Goal: Contribute content: Contribute content

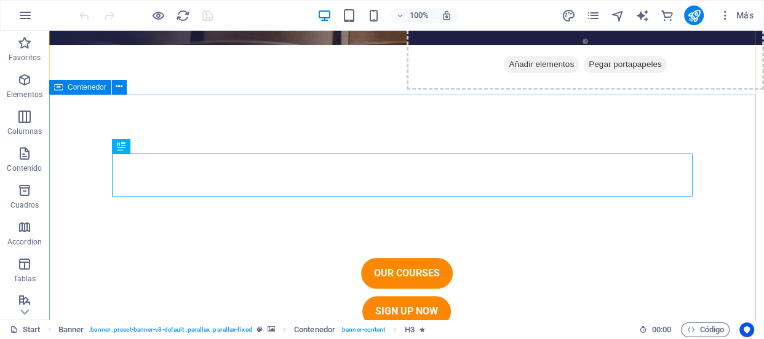
scroll to position [275, 0]
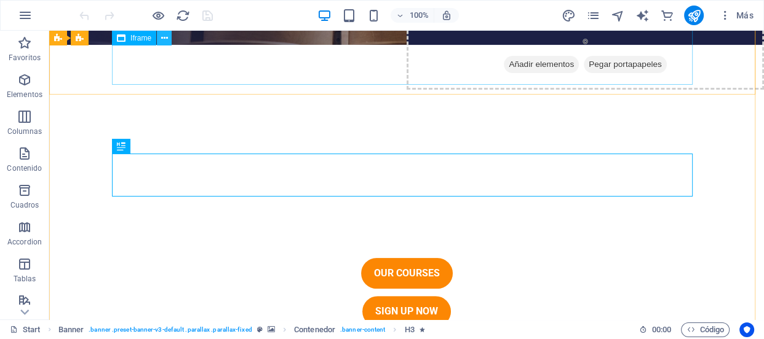
click at [165, 36] on icon at bounding box center [164, 38] width 7 height 13
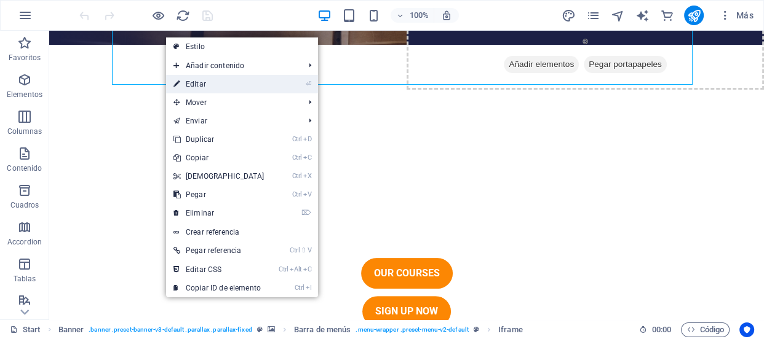
click at [298, 85] on li "⏎ Editar" at bounding box center [242, 84] width 152 height 18
click at [303, 84] on li "⏎ Editar" at bounding box center [242, 84] width 152 height 18
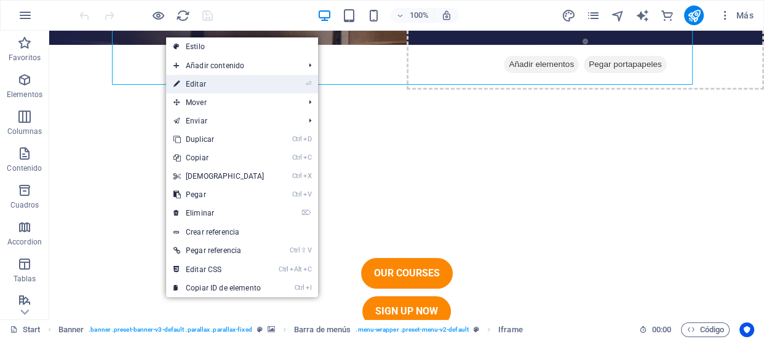
click at [303, 84] on li "⏎ Editar" at bounding box center [242, 84] width 152 height 18
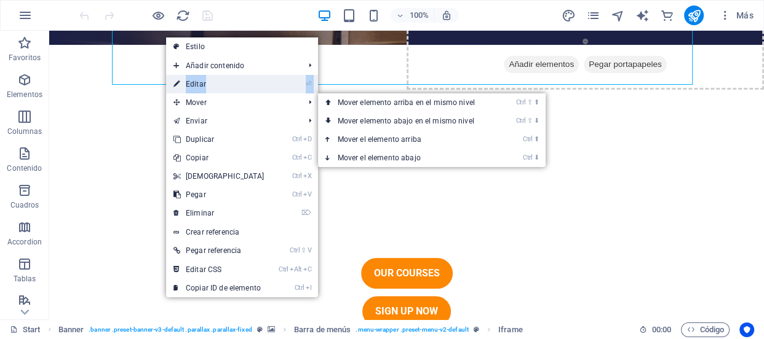
click at [305, 89] on li "⏎ Editar" at bounding box center [242, 84] width 152 height 18
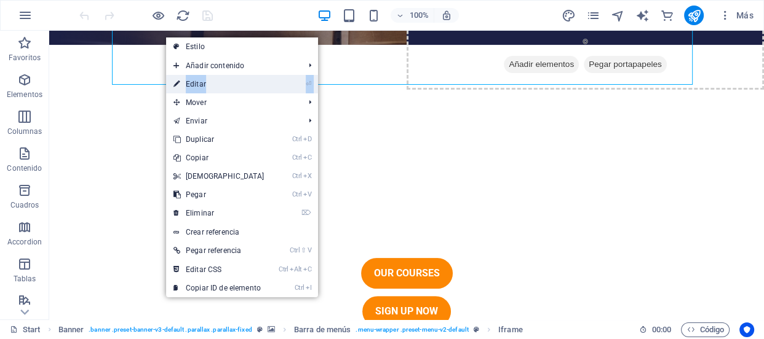
click at [306, 89] on mark "⏎" at bounding box center [309, 84] width 6 height 18
select select "%"
select select "px"
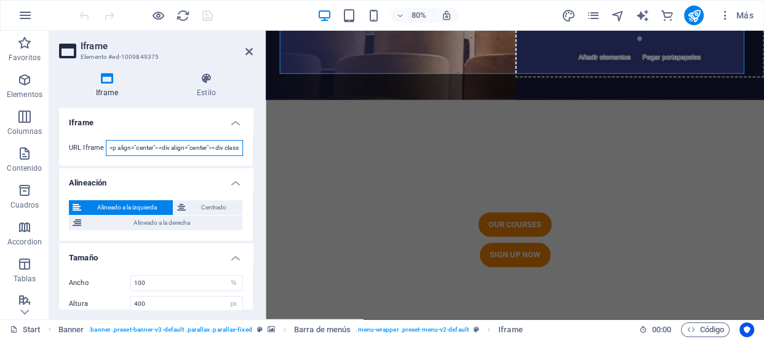
click at [212, 146] on input "<p align="center"><div align="center"><div class="fb-page" data-href="https://w…" at bounding box center [174, 148] width 137 height 16
click at [202, 146] on input "><div class="fb-page" data-href="https://www.facebook.com/profile.php?id=615568…" at bounding box center [174, 148] width 137 height 16
click at [209, 147] on input "https://www.facebook.com/profile.php?id=61556865623617" data-tabs="timeline" da…" at bounding box center [174, 148] width 137 height 16
type input "https://www.facebook.com/profile.php?id=61556865623617" data-tabs="timeline" da…"
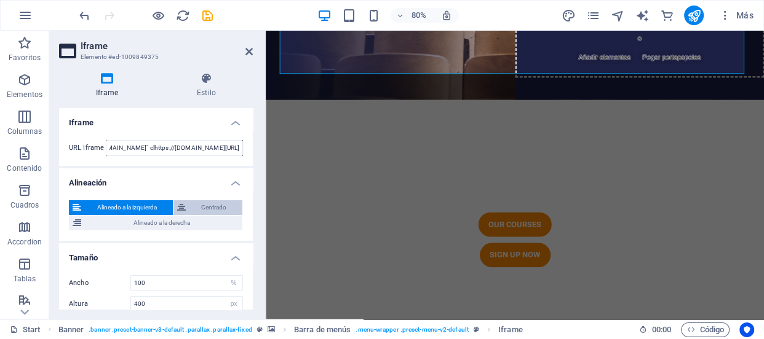
scroll to position [0, 0]
click at [215, 203] on span "Centrado" at bounding box center [214, 208] width 50 height 15
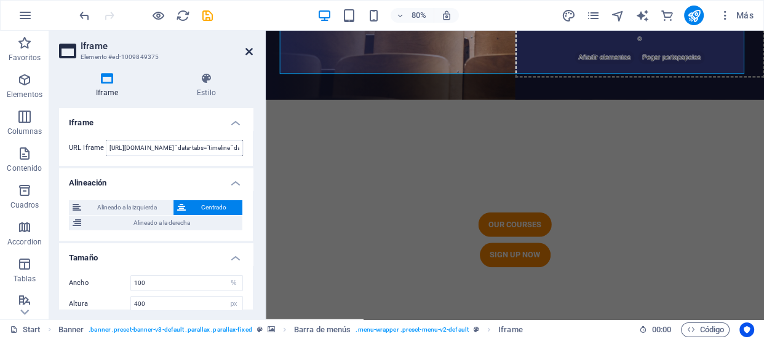
click at [247, 49] on icon at bounding box center [248, 52] width 7 height 10
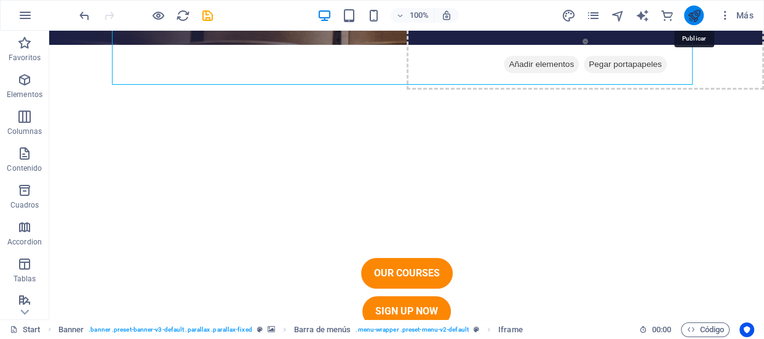
click at [693, 9] on icon "publish" at bounding box center [694, 16] width 14 height 14
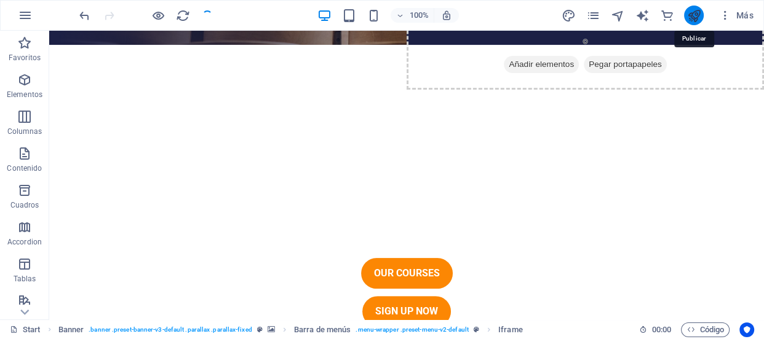
checkbox input "false"
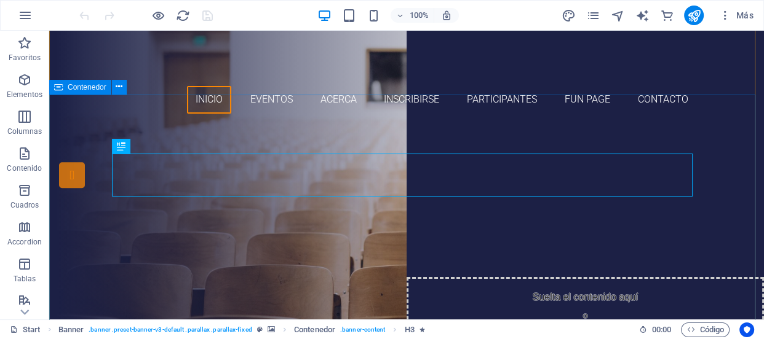
scroll to position [275, 0]
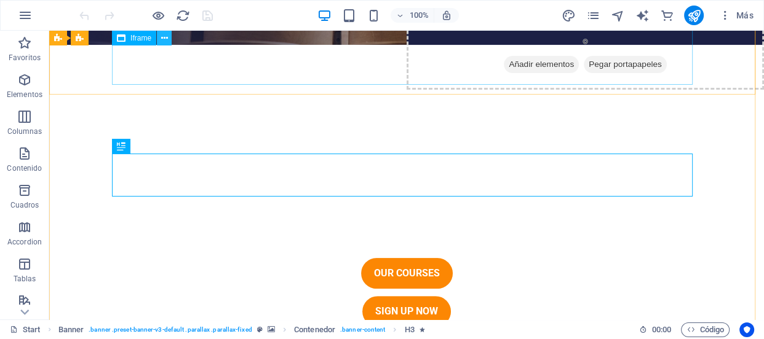
click at [161, 37] on icon at bounding box center [164, 38] width 7 height 13
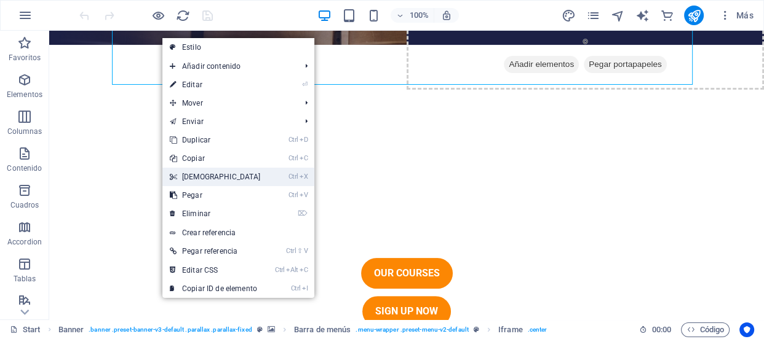
click at [216, 173] on link "Ctrl X Cortar" at bounding box center [215, 177] width 106 height 18
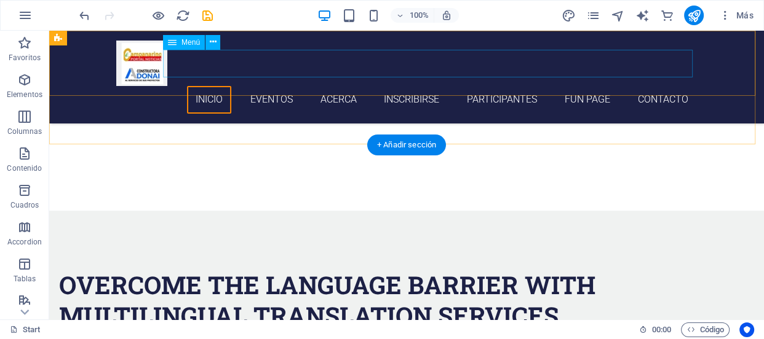
click at [504, 86] on nav "Inicio eventos acerca inscribirse participantes fun page Contacto" at bounding box center [406, 100] width 581 height 28
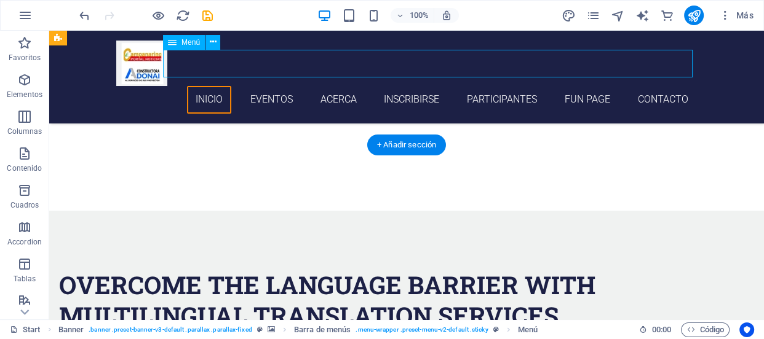
click at [504, 86] on nav "Inicio eventos acerca inscribirse participantes fun page Contacto" at bounding box center [406, 100] width 581 height 28
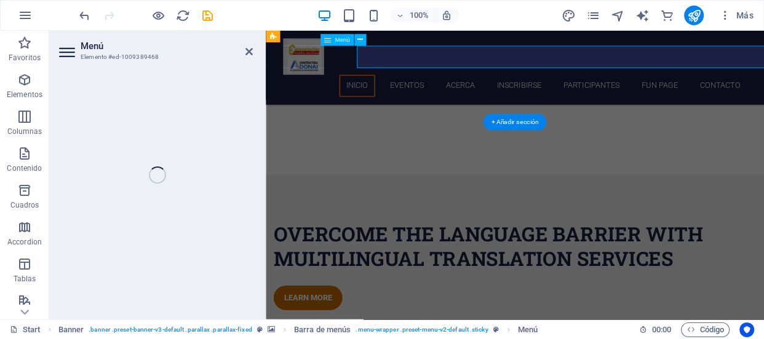
click at [563, 86] on nav "Inicio eventos acerca inscribirse participantes fun page Contacto" at bounding box center [577, 100] width 581 height 28
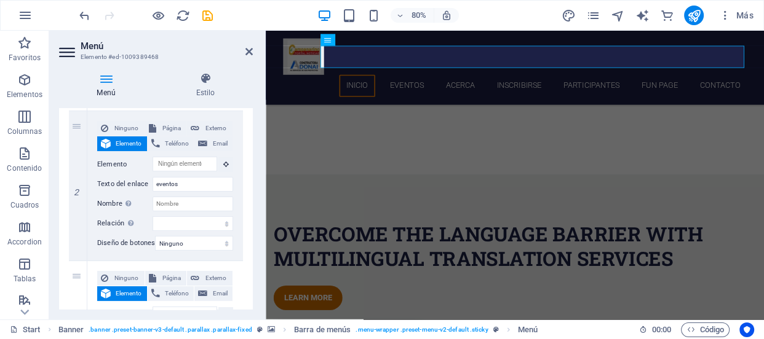
scroll to position [277, 0]
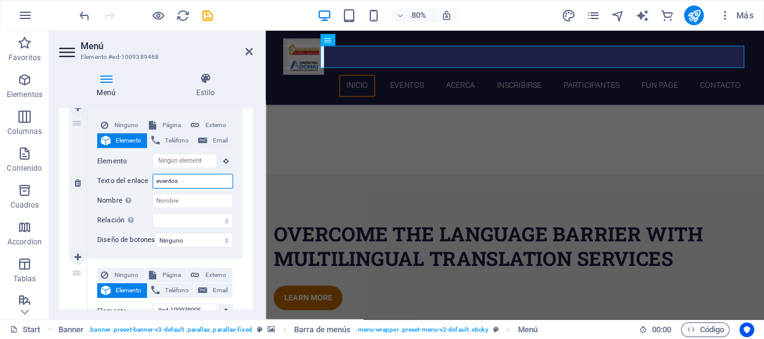
click at [199, 182] on input "eventos" at bounding box center [193, 181] width 81 height 15
type input "e"
select select
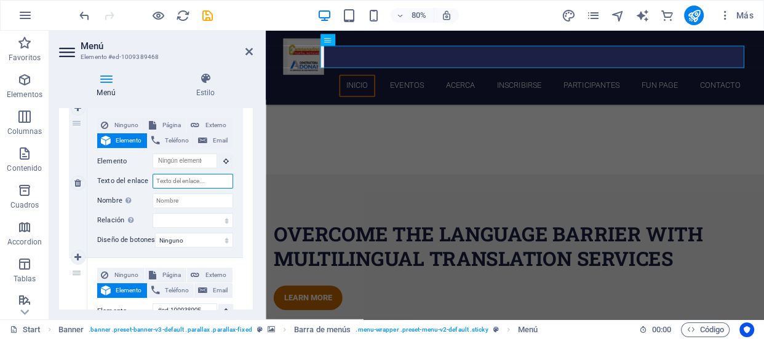
select select
type input "noticia"
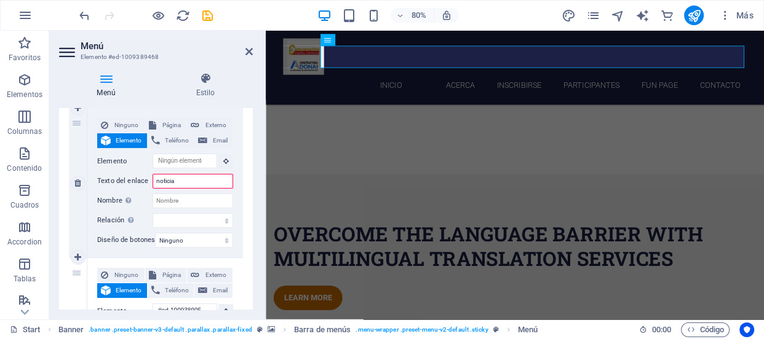
select select
type input "noticias"
select select
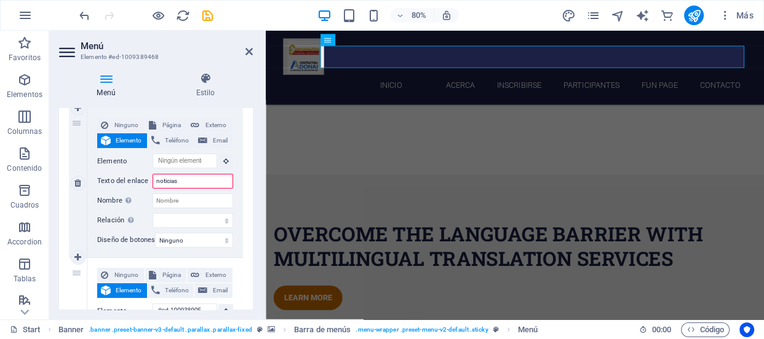
select select
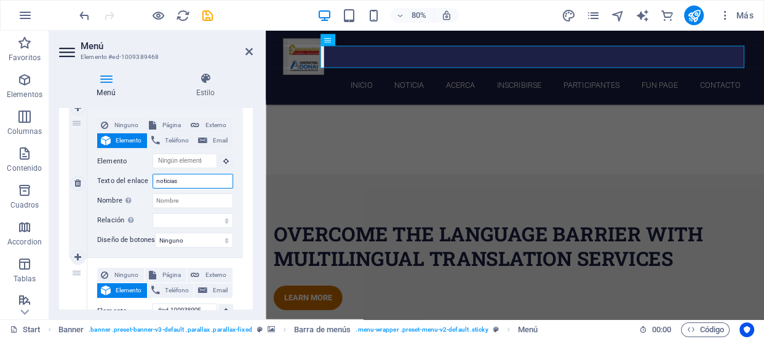
select select
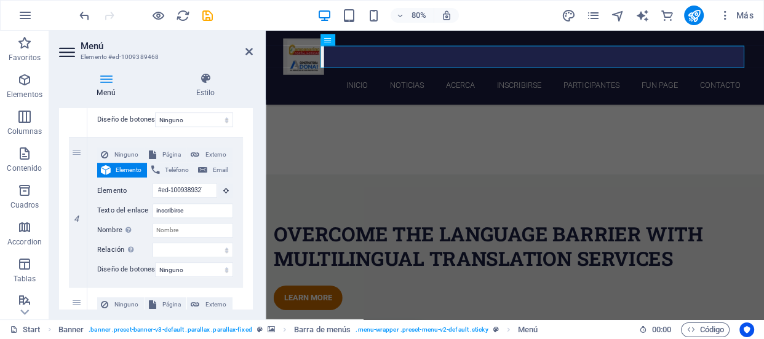
scroll to position [544, 0]
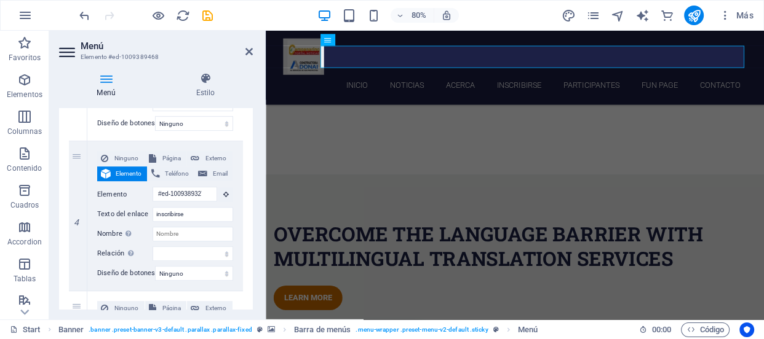
type input "noticias"
drag, startPoint x: 250, startPoint y: 213, endPoint x: 250, endPoint y: 221, distance: 7.4
click at [250, 221] on div "1 Ninguno Página Externo Elemento Teléfono Email Página Start Subpage Legal not…" at bounding box center [156, 216] width 194 height 1070
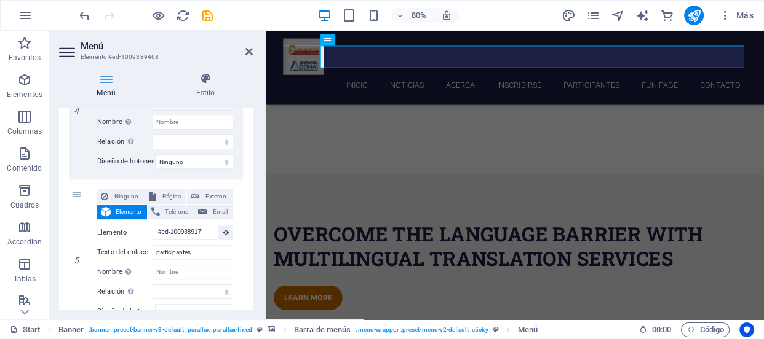
scroll to position [658, 0]
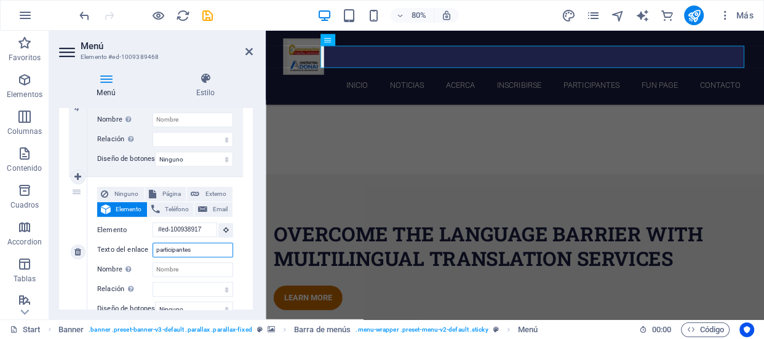
click at [205, 250] on input "participantes" at bounding box center [193, 250] width 81 height 15
type input "p"
select select
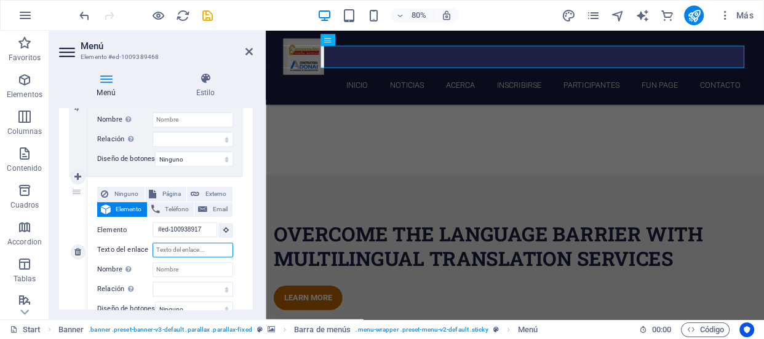
select select
type input "co"
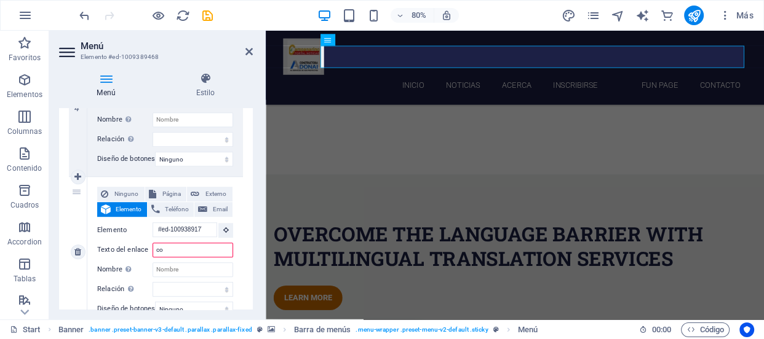
select select
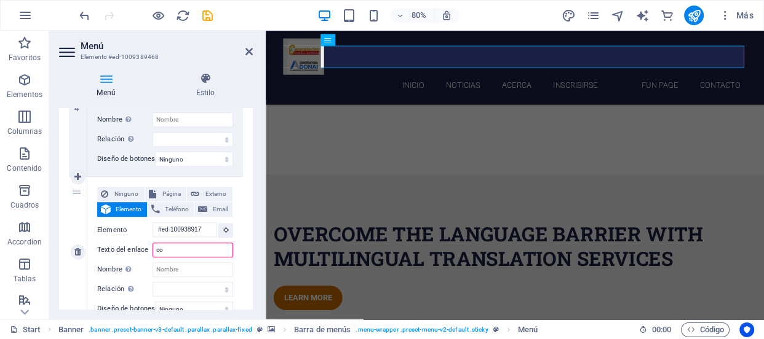
select select
type input "comunidad"
select select
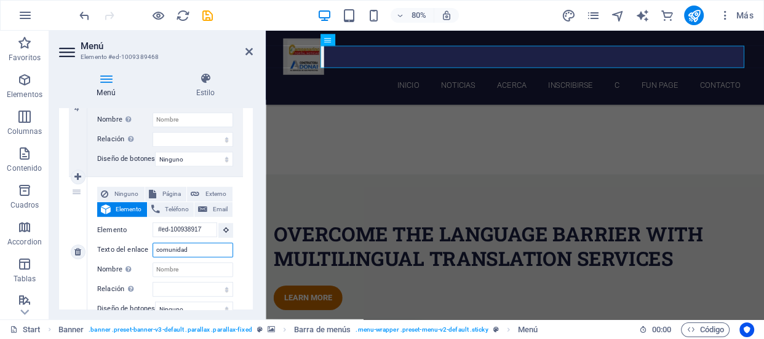
select select
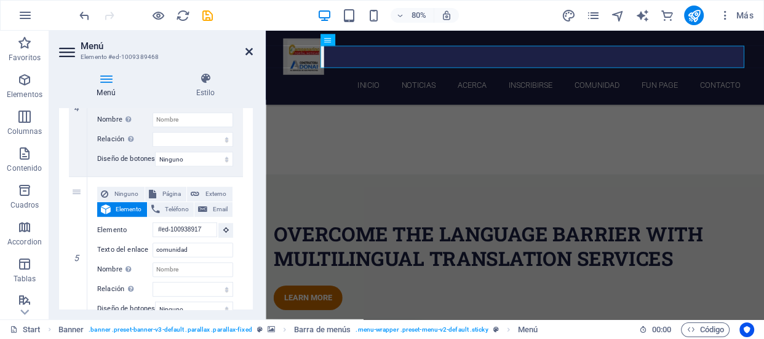
click at [248, 52] on icon at bounding box center [248, 52] width 7 height 10
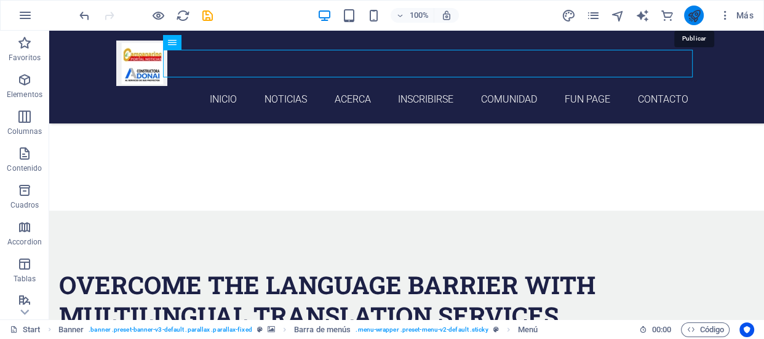
click at [695, 10] on icon "publish" at bounding box center [694, 16] width 14 height 14
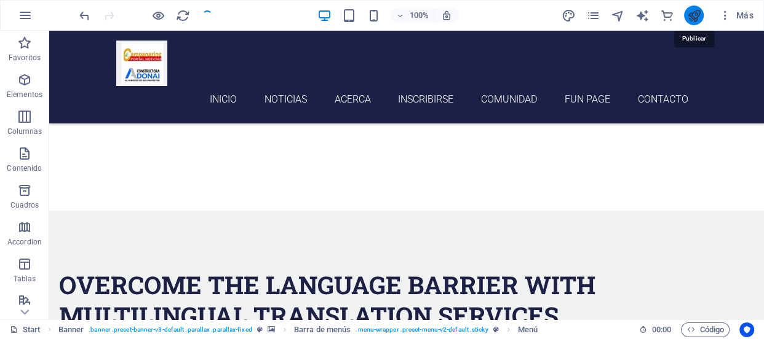
checkbox input "false"
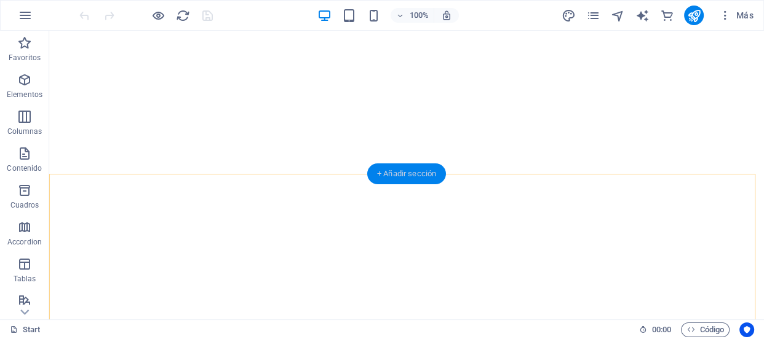
click at [418, 168] on div "+ Añadir sección" at bounding box center [406, 174] width 79 height 21
click at [24, 156] on icon "button" at bounding box center [24, 153] width 15 height 15
click at [49, 185] on div "Favoritos Elementos Columnas Contenido Cuadros Accordion Tablas Prestaciones Im…" at bounding box center [24, 175] width 49 height 289
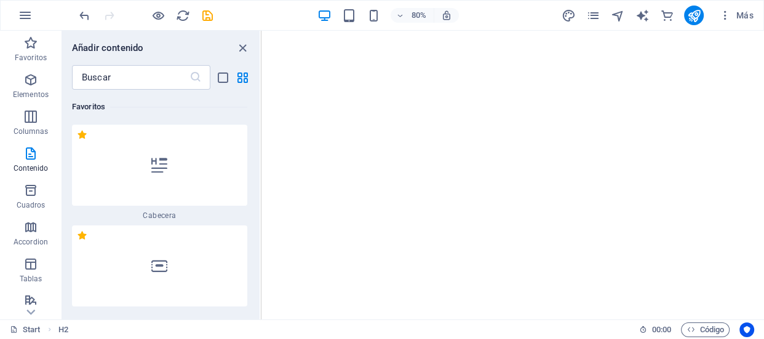
scroll to position [4132, 0]
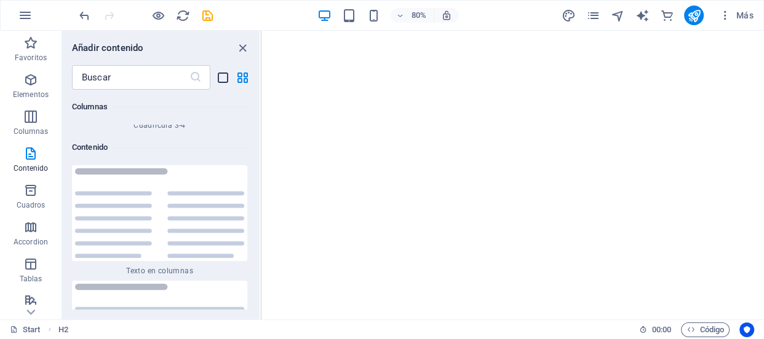
click at [219, 77] on icon "list-view" at bounding box center [223, 78] width 14 height 14
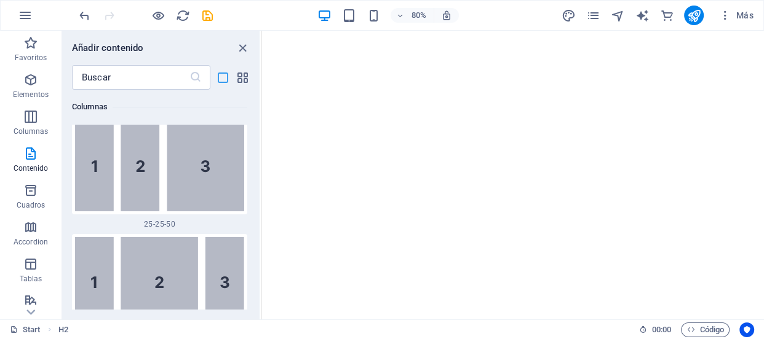
scroll to position [6206, 0]
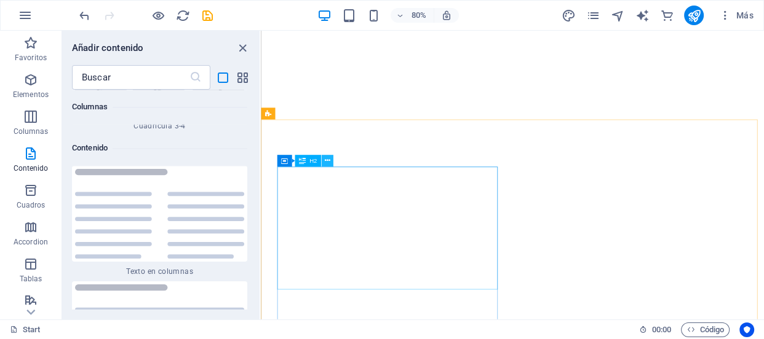
click at [325, 161] on icon at bounding box center [327, 161] width 6 height 10
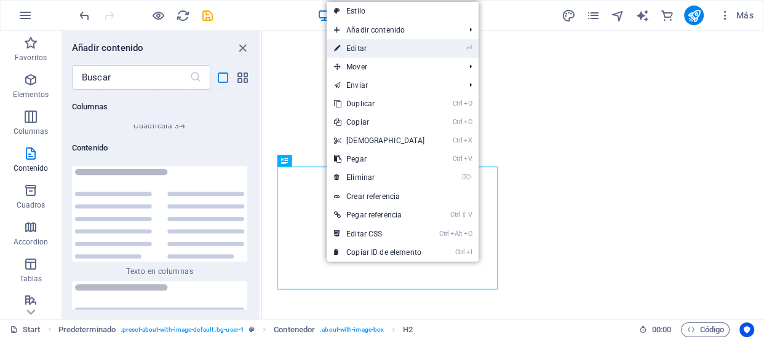
click at [431, 46] on li "⏎ Editar" at bounding box center [403, 48] width 152 height 18
click at [461, 49] on li "⏎ Editar" at bounding box center [403, 48] width 152 height 18
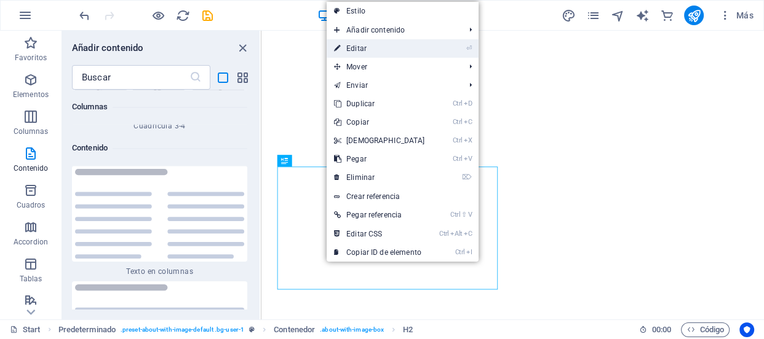
click at [437, 52] on li "⏎ Editar" at bounding box center [403, 48] width 152 height 18
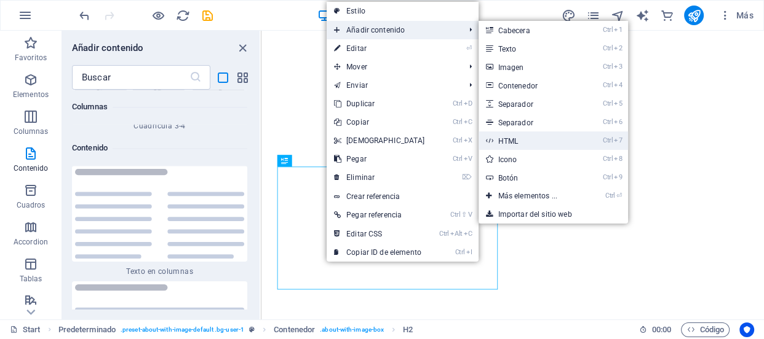
click at [523, 135] on link "Ctrl 7 HTML" at bounding box center [529, 141] width 103 height 18
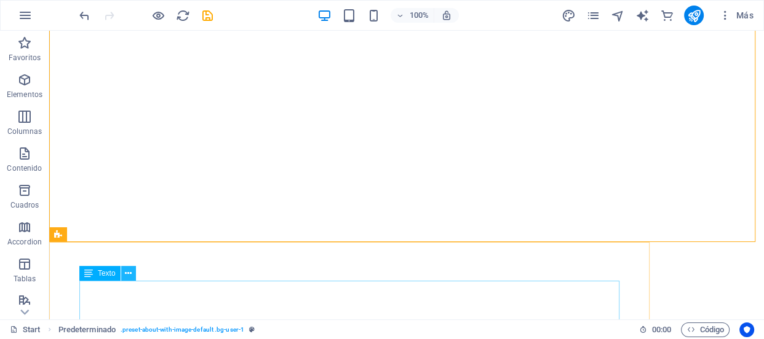
click at [125, 276] on icon at bounding box center [128, 274] width 7 height 13
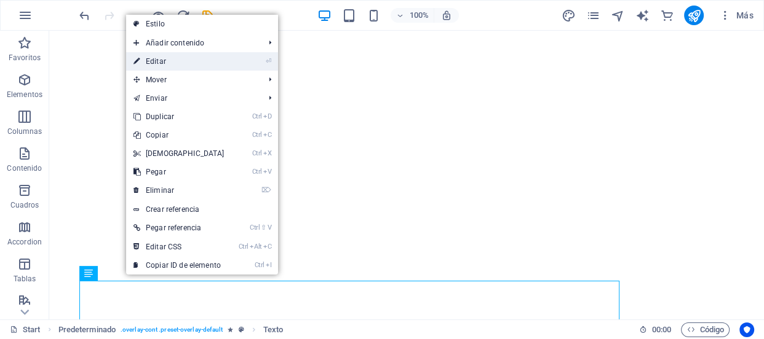
click at [241, 58] on li "⏎ Editar" at bounding box center [202, 61] width 152 height 18
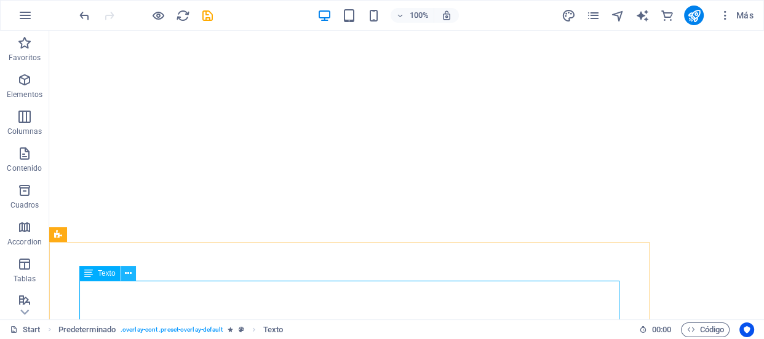
click at [126, 276] on icon at bounding box center [128, 274] width 7 height 13
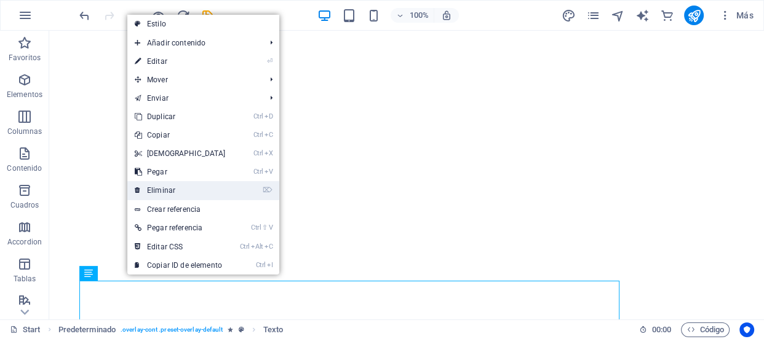
click at [168, 196] on link "⌦ Eliminar" at bounding box center [180, 190] width 106 height 18
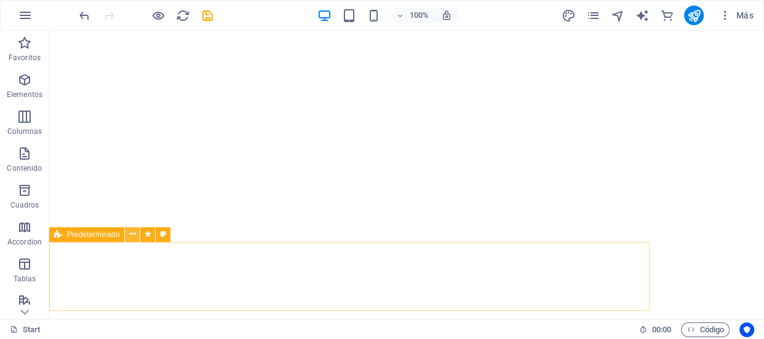
click at [132, 238] on icon at bounding box center [132, 234] width 7 height 13
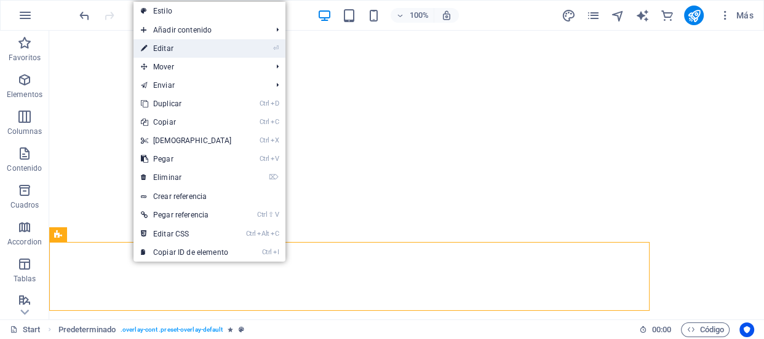
click at [220, 46] on link "⏎ Editar" at bounding box center [186, 48] width 106 height 18
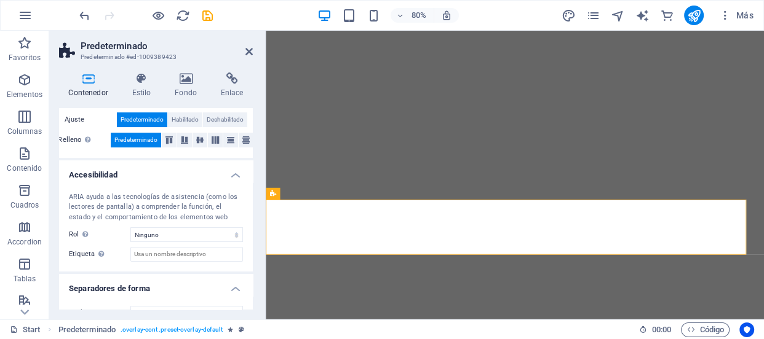
scroll to position [310, 0]
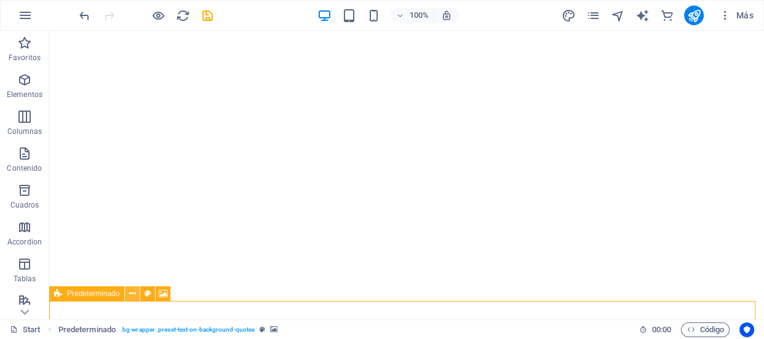
click at [129, 292] on icon at bounding box center [132, 294] width 7 height 13
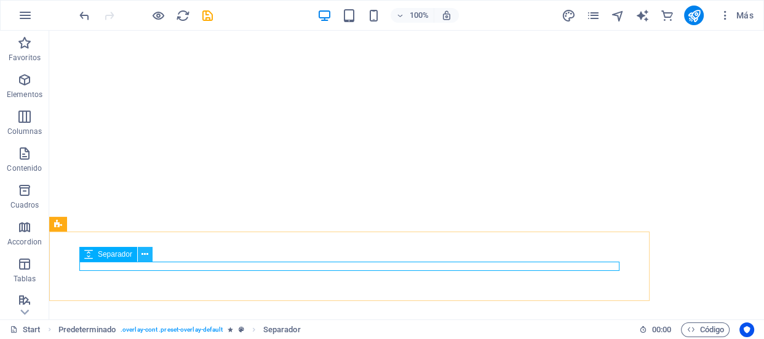
click at [145, 253] on icon at bounding box center [144, 254] width 7 height 13
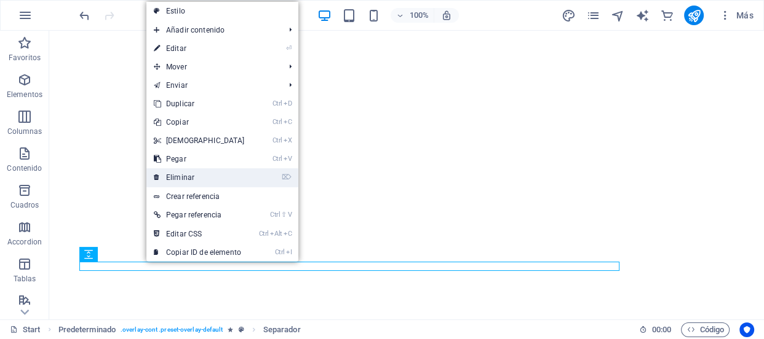
click at [215, 172] on link "⌦ Eliminar" at bounding box center [199, 178] width 106 height 18
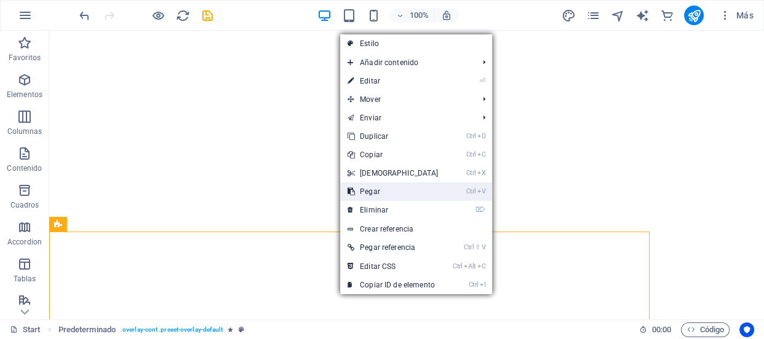
click at [389, 187] on link "Ctrl V Pegar" at bounding box center [393, 192] width 106 height 18
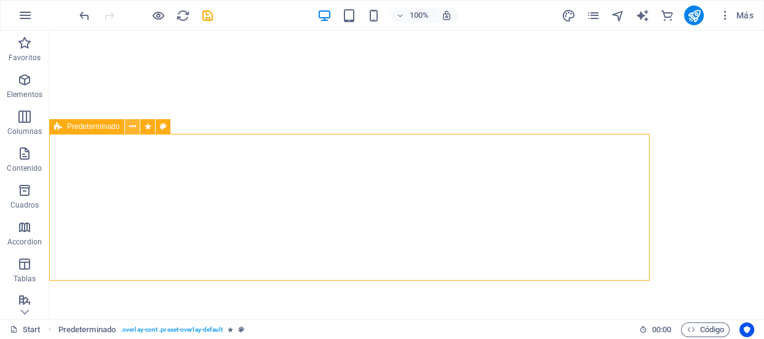
click at [132, 129] on icon at bounding box center [132, 127] width 7 height 13
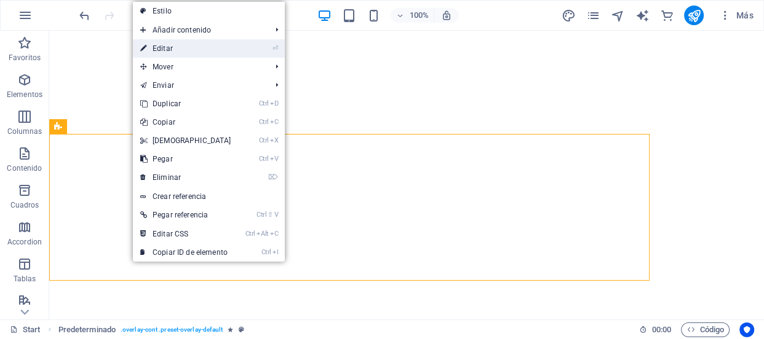
click at [193, 52] on link "⏎ Editar" at bounding box center [186, 48] width 106 height 18
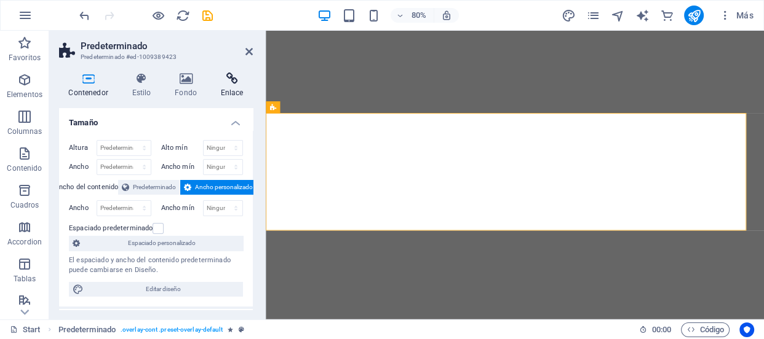
click at [230, 85] on h4 "Enlace" at bounding box center [232, 86] width 42 height 26
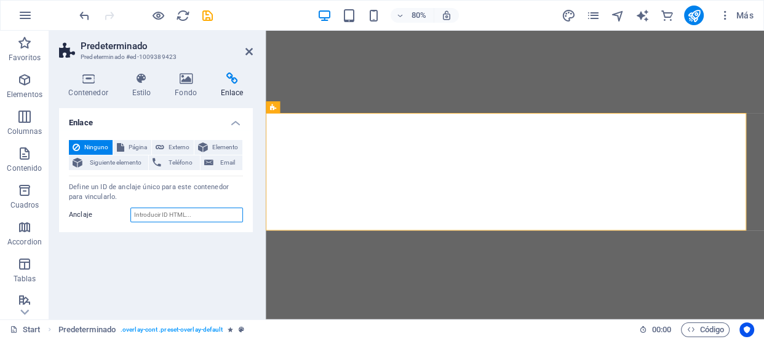
click at [197, 210] on input "Anclaje" at bounding box center [186, 215] width 113 height 15
click at [250, 48] on icon at bounding box center [248, 52] width 7 height 10
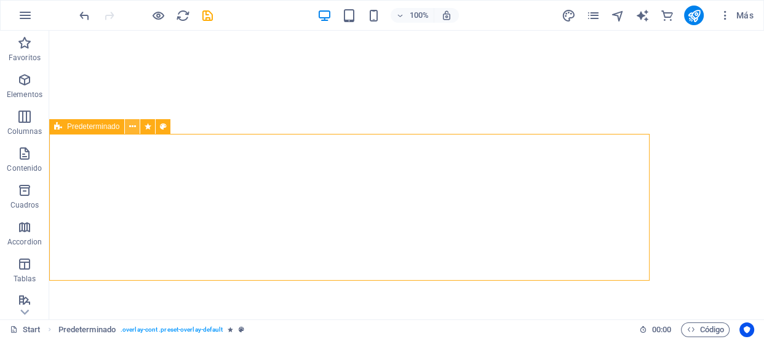
click at [131, 129] on icon at bounding box center [132, 127] width 7 height 13
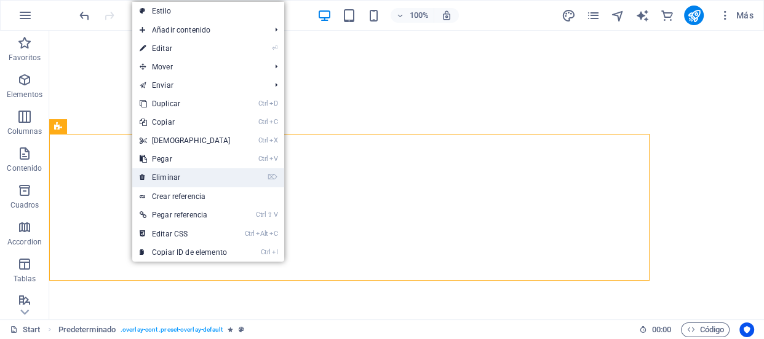
click at [161, 174] on link "⌦ Eliminar" at bounding box center [185, 178] width 106 height 18
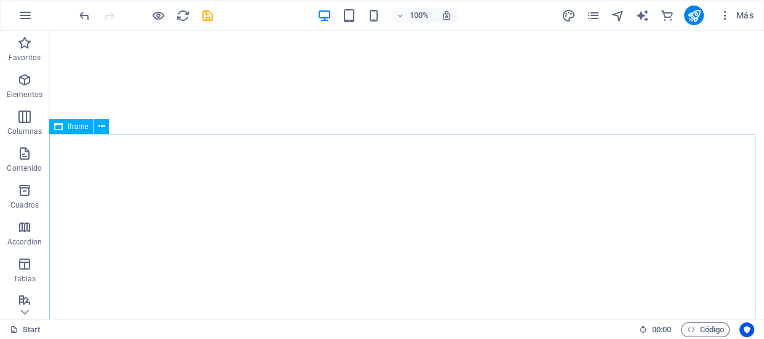
click at [75, 126] on span "Iframe" at bounding box center [78, 126] width 21 height 7
click at [101, 126] on icon at bounding box center [101, 127] width 7 height 13
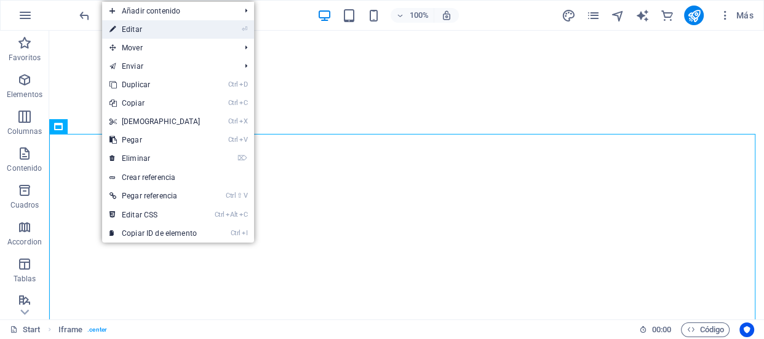
click at [168, 35] on link "⏎ Editar" at bounding box center [155, 29] width 106 height 18
select select "%"
select select "px"
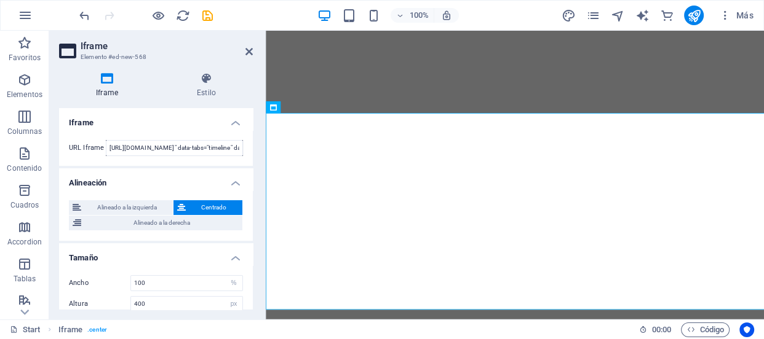
click at [167, 122] on aside "Iframe Elemento #ed-new-568 Iframe Estilo Iframe URL Iframe https://www.faceboo…" at bounding box center [157, 175] width 216 height 289
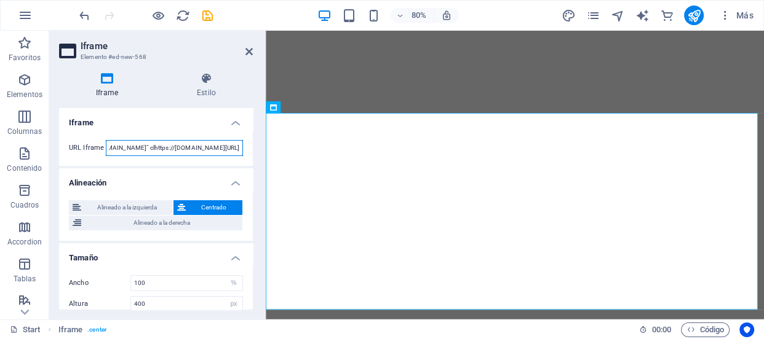
scroll to position [0, 919]
drag, startPoint x: 106, startPoint y: 146, endPoint x: 247, endPoint y: 149, distance: 140.9
click at [247, 149] on div "URL Iframe https://www.facebook.com/profile.php?id=61556865623617" data-tabs="t…" at bounding box center [156, 148] width 194 height 36
drag, startPoint x: 250, startPoint y: 199, endPoint x: 250, endPoint y: 213, distance: 13.5
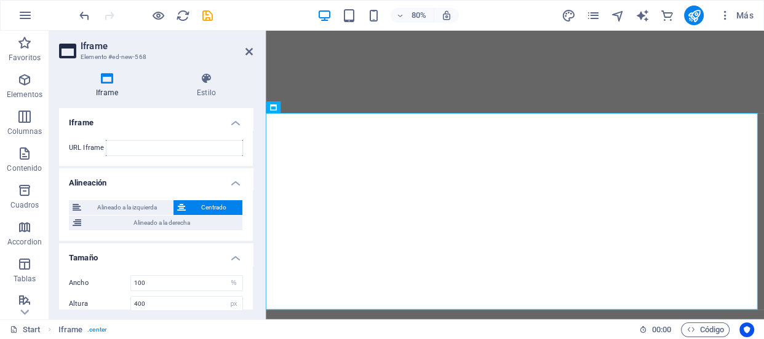
click at [250, 213] on div "Alineado a la izquierda Centrado Alineado a la derecha" at bounding box center [156, 216] width 194 height 50
click at [250, 216] on div "Alineado a la izquierda Centrado Alineado a la derecha" at bounding box center [156, 216] width 194 height 50
drag, startPoint x: 250, startPoint y: 216, endPoint x: 250, endPoint y: 226, distance: 9.8
click at [250, 226] on div "Alineado a la izquierda Centrado Alineado a la derecha" at bounding box center [156, 216] width 194 height 50
click at [139, 282] on input "100" at bounding box center [186, 283] width 111 height 15
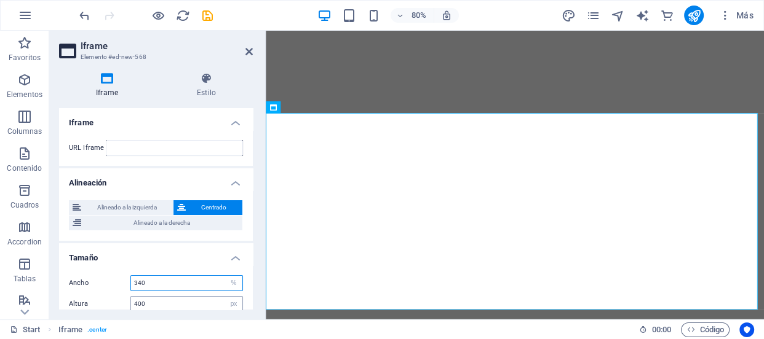
type input "340"
click at [137, 303] on input "400" at bounding box center [186, 304] width 111 height 15
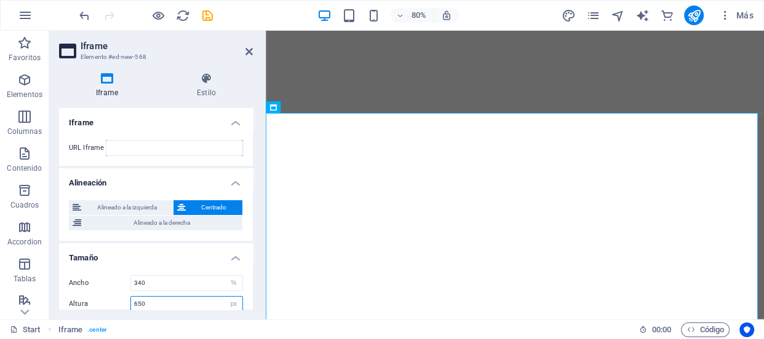
type input "650"
click at [250, 252] on h4 "Tamaño" at bounding box center [156, 255] width 194 height 22
click at [108, 85] on h4 "Iframe" at bounding box center [109, 86] width 101 height 26
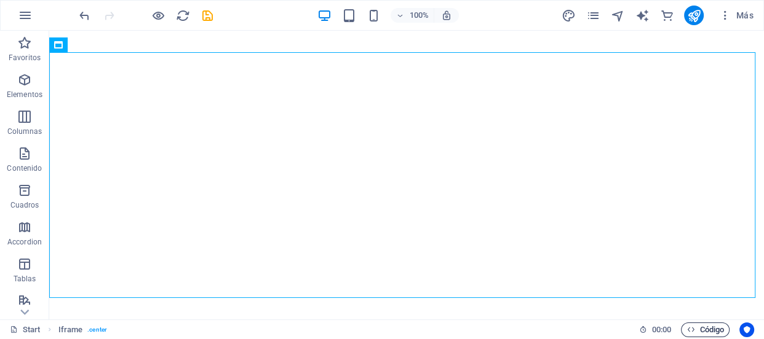
click at [686, 330] on icon "button" at bounding box center [690, 330] width 8 height 8
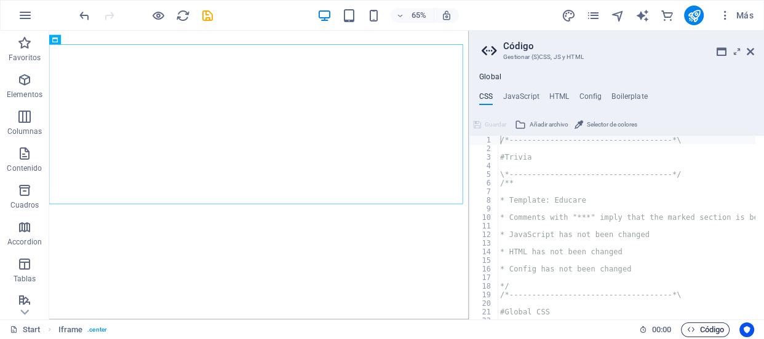
click at [686, 330] on icon "button" at bounding box center [690, 330] width 8 height 8
click at [555, 97] on h4 "HTML" at bounding box center [559, 99] width 20 height 14
type textarea "<a href="#main-content" class="wv-link-content button">Skip to main content</a>"
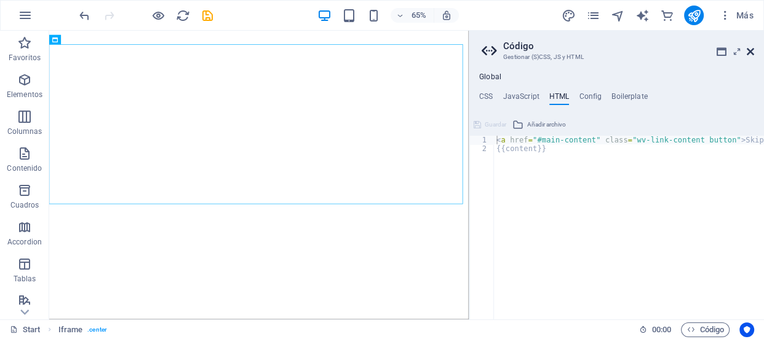
click at [748, 52] on icon at bounding box center [750, 52] width 7 height 10
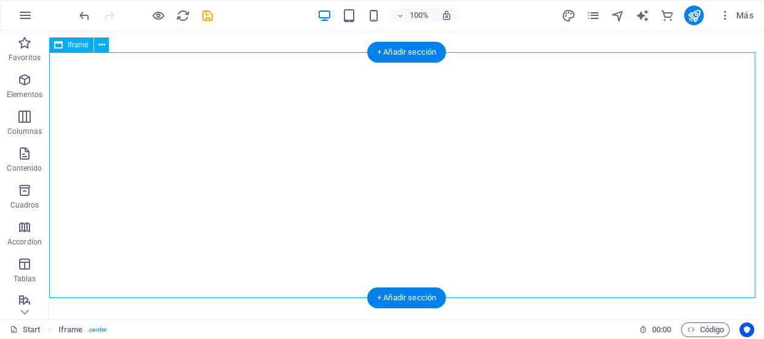
select select "%"
select select "px"
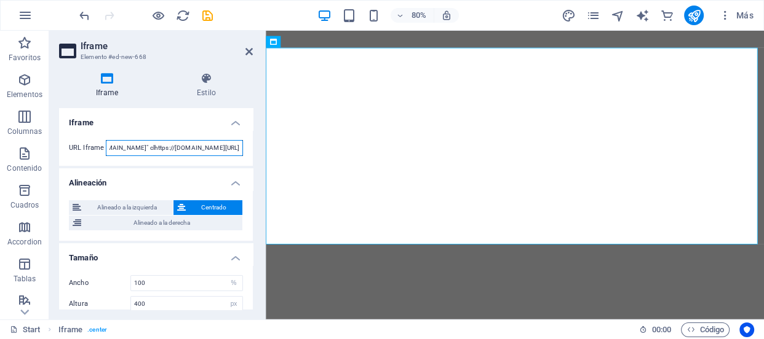
scroll to position [0, 919]
drag, startPoint x: 109, startPoint y: 147, endPoint x: 247, endPoint y: 149, distance: 138.4
click at [247, 149] on div "URL Iframe https://www.facebook.com/profile.php?id=61556865623617" data-tabs="t…" at bounding box center [156, 148] width 194 height 36
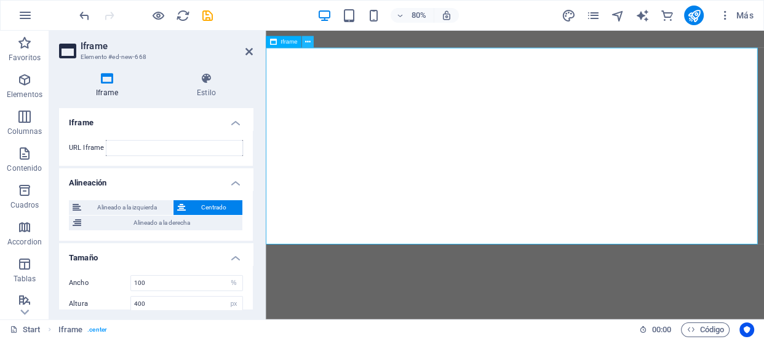
click at [306, 43] on icon at bounding box center [308, 42] width 6 height 10
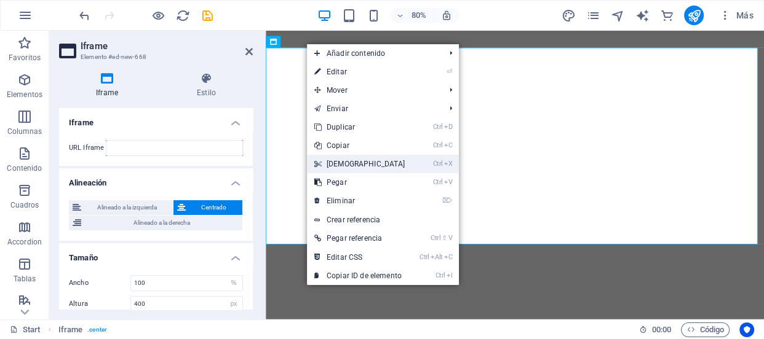
click at [357, 159] on link "Ctrl X Cortar" at bounding box center [360, 164] width 106 height 18
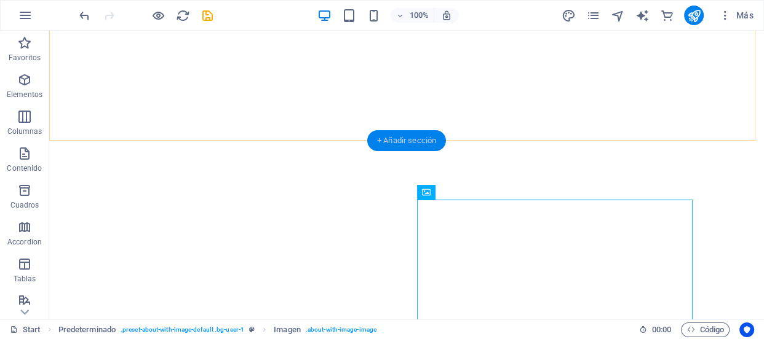
click at [389, 137] on div "+ Añadir sección" at bounding box center [406, 140] width 79 height 21
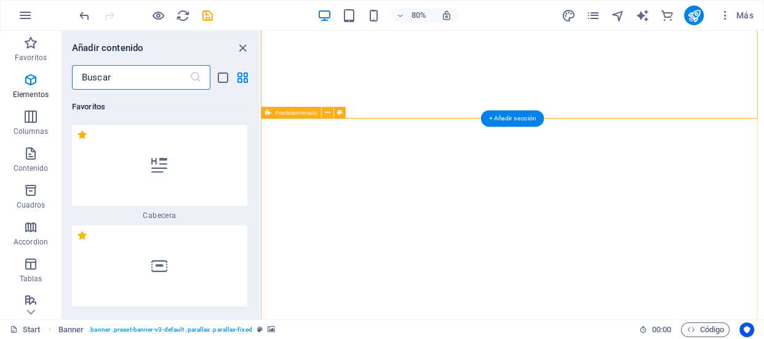
scroll to position [4132, 0]
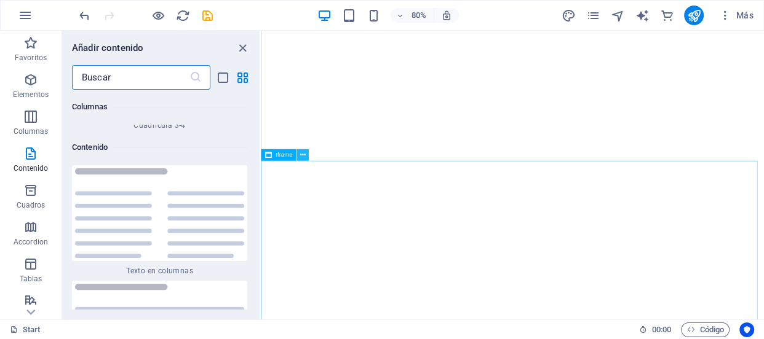
click at [301, 159] on icon at bounding box center [303, 155] width 6 height 10
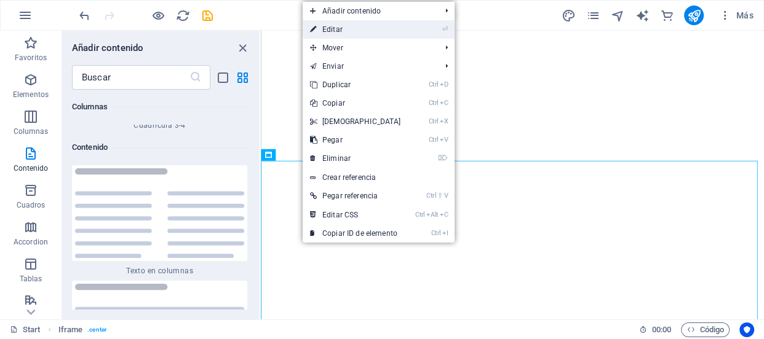
click at [362, 28] on link "⏎ Editar" at bounding box center [356, 29] width 106 height 18
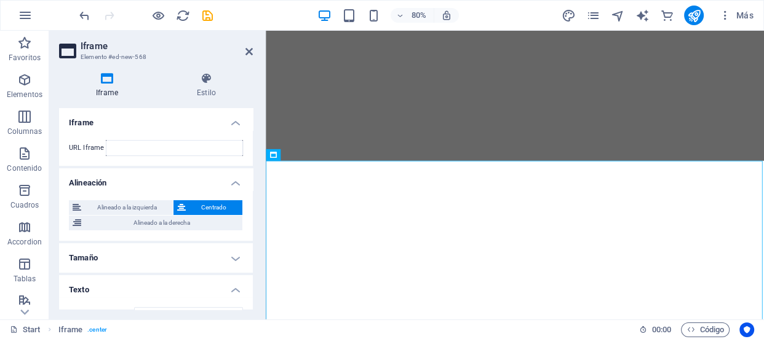
click at [362, 28] on div "80% Más" at bounding box center [382, 16] width 763 height 30
click at [696, 326] on span "Código" at bounding box center [705, 330] width 38 height 15
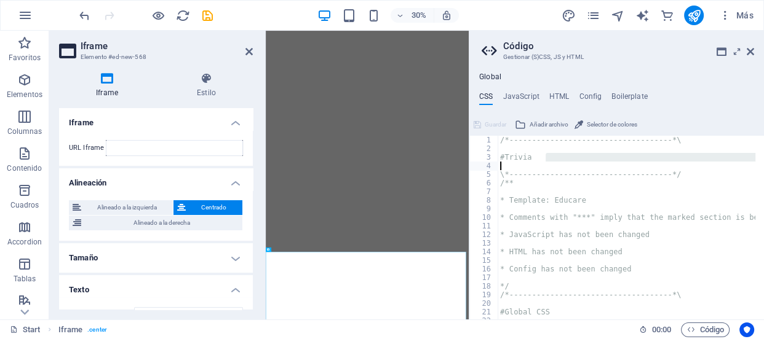
type textarea "#Trivia"
type textarea "/**"
type textarea "* Template: Educare"
type textarea "* Comments with "***" imply that the marked section is being referenced somewhe…"
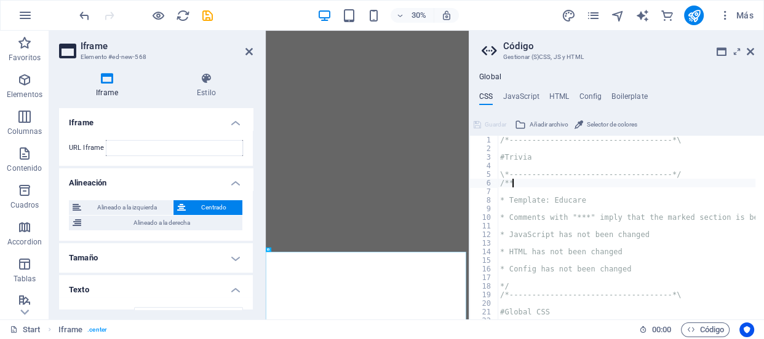
type textarea "* JavaScript has not been changed"
type textarea "* HTML has not been changed"
type textarea "* Config has not been changed"
type textarea "/*------------------------------------*\"
type textarea "#Global CSS"
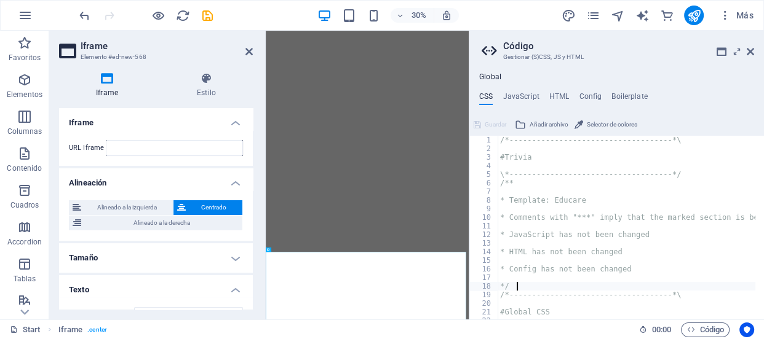
type textarea "border-radius: 3rem;"
type textarea "}"
type textarea "/*------------------------------------*\"
type textarea "#Header & Footer"
type textarea ".ed-element.preset-menu-v2-default {"
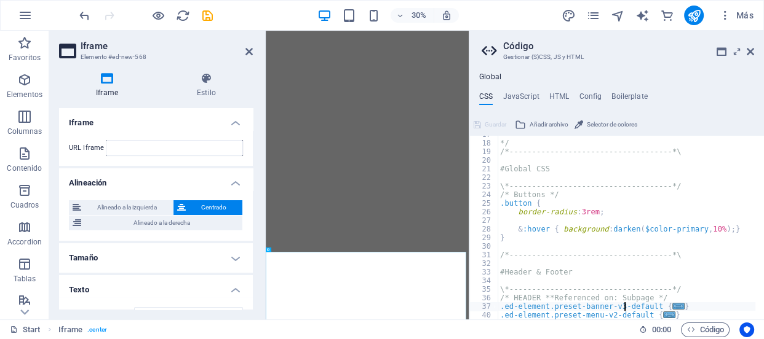
type textarea ".ed-element.preset-button-column-header {"
type textarea ".ed-element.preset-columns-header {"
type textarea ".ed-element.preset-separator-header-left {"
type textarea ".ed-element.preset-separator-header-right {"
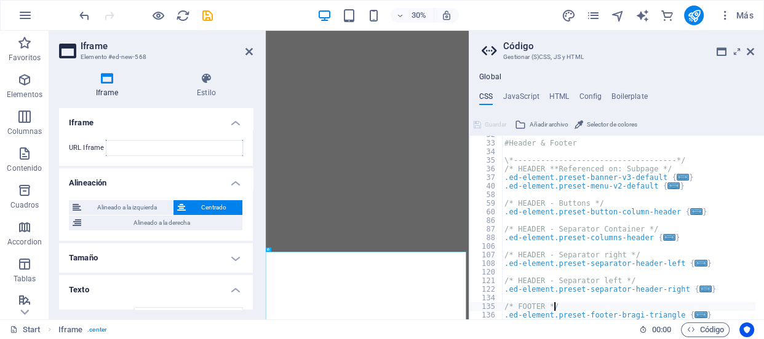
type textarea ".ed-element.preset-footer-bragi-triangle {"
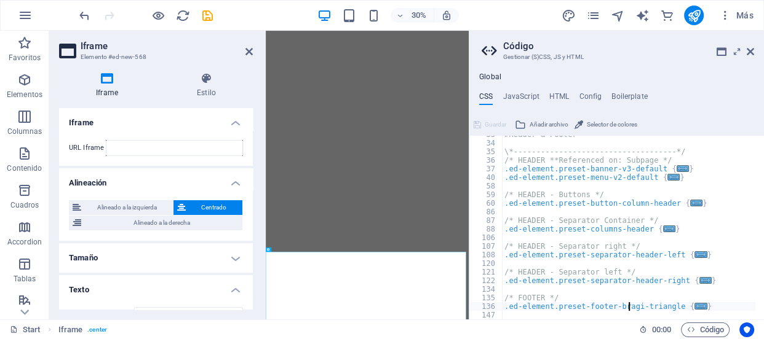
type textarea "/*------------------------------------*\"
type textarea "#Presets & Custom Sections"
type textarea ".ed-element.preset-image-boxes-default {"
type textarea ".ed-element.preset-about-with-image-default {"
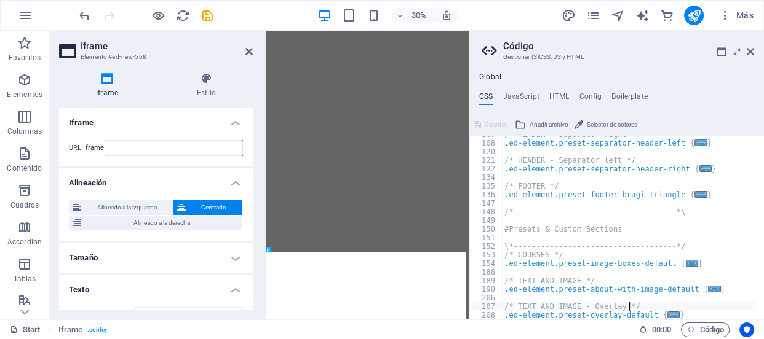
type textarea ".ed-element.preset-overlay-default {"
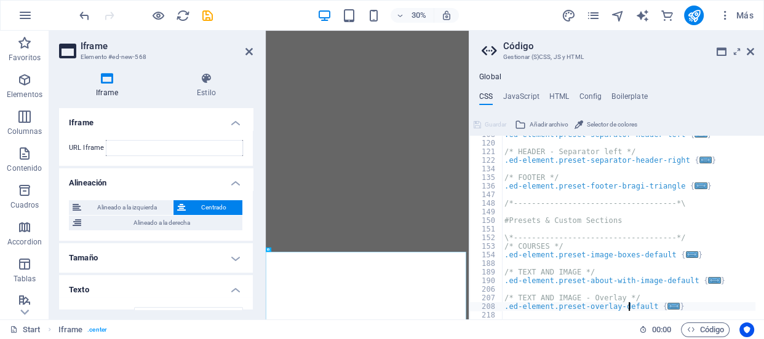
type textarea ".ed-element.preset-text-on-background-default {"
type textarea ".ed-element.preset-text-on-background-quotes {"
type textarea ".ed-element.preset-content-slider-quotes {"
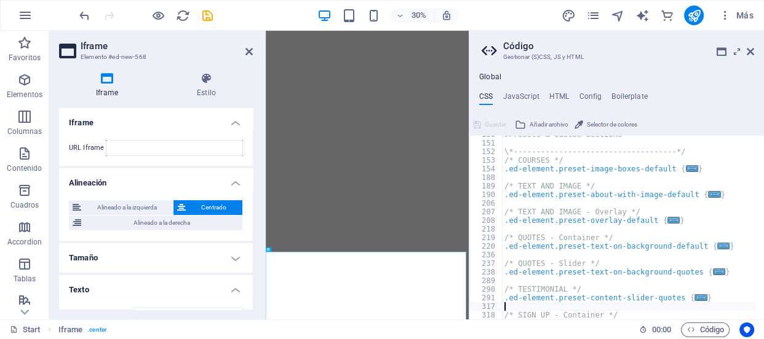
type textarea ".ed-element.preset-unequal-columns-sign-up {"
type textarea ".ed-element.preset-contact-form-sign-up {"
type textarea ".ed-element.preset-countdown-v3-educare {"
type textarea ".ed-element.preset-content-slider-teacher {"
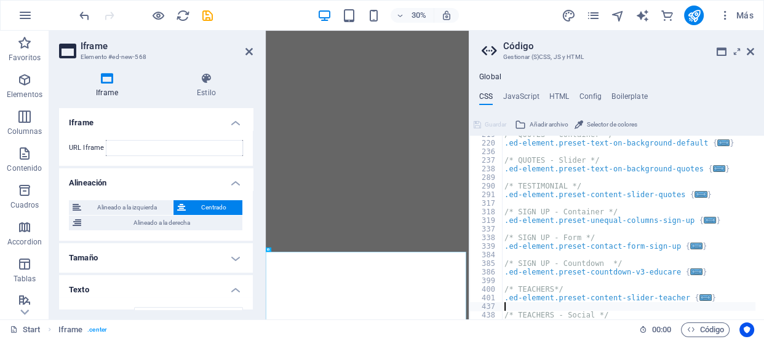
type textarea ".ed-element.preset-social-icons-teacher {"
type textarea ".ed-element.preset-accordion-default {"
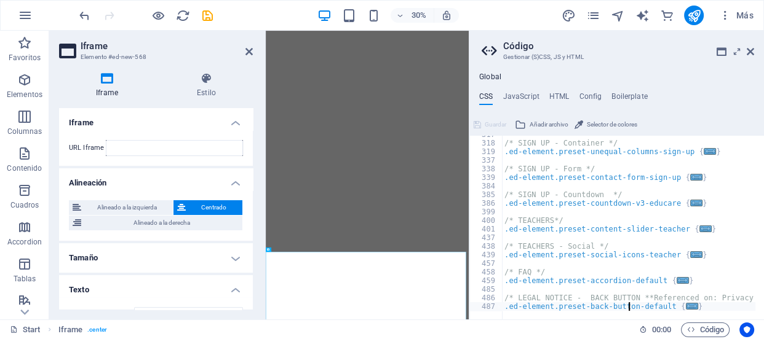
scroll to position [659, 0]
type textarea "}"
click at [559, 99] on h4 "HTML" at bounding box center [559, 99] width 20 height 14
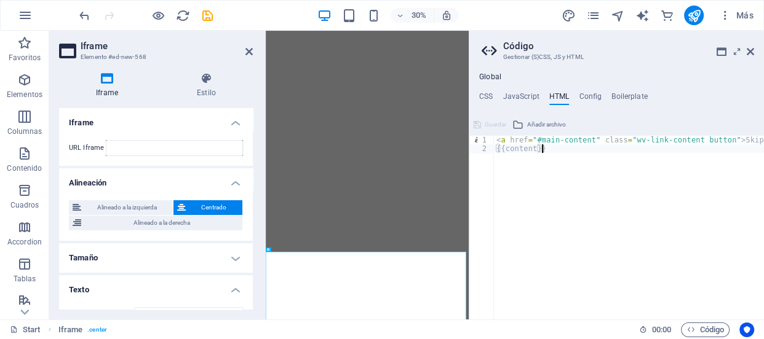
click at [558, 146] on div "< a href = "#main-content" class = "wv-link-content button" > Skip to main cont…" at bounding box center [660, 232] width 332 height 193
type textarea "{{content}}"
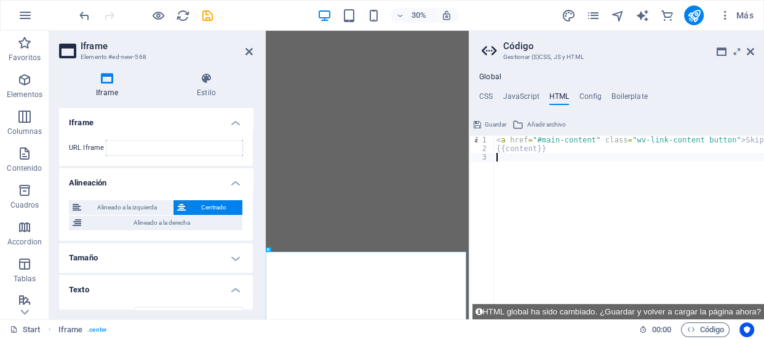
paste textarea
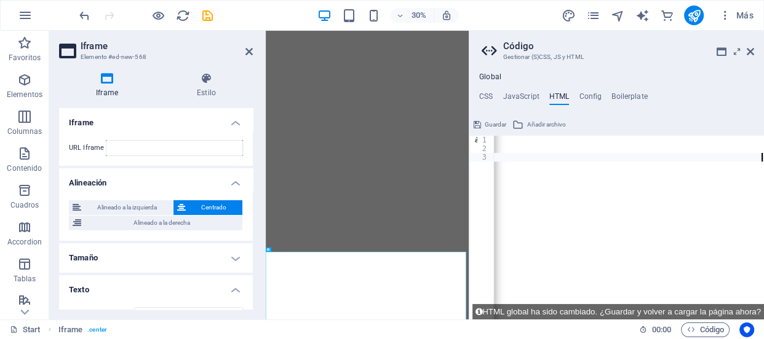
scroll to position [0, 1694]
click at [747, 50] on icon at bounding box center [750, 52] width 7 height 10
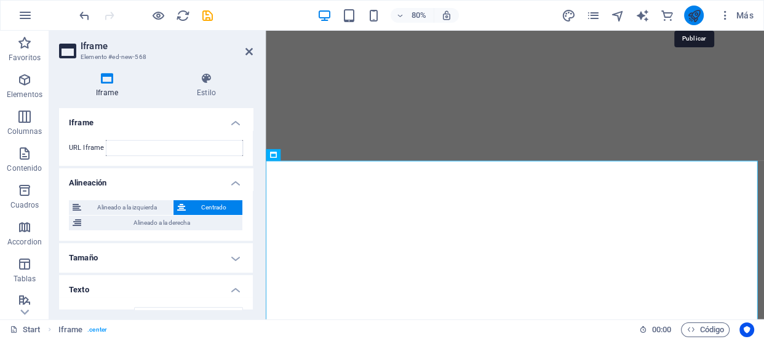
click at [692, 11] on icon "publish" at bounding box center [694, 16] width 14 height 14
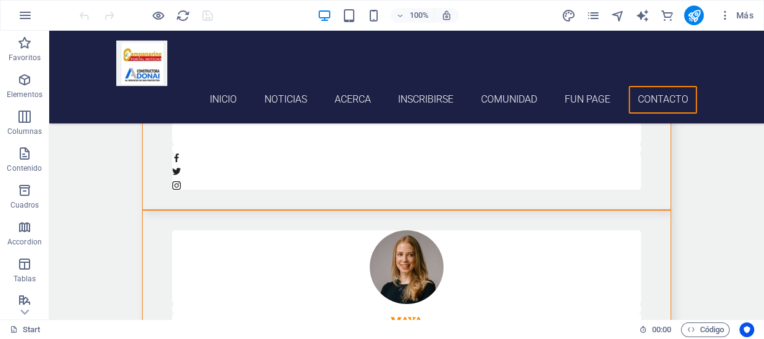
scroll to position [4517, 0]
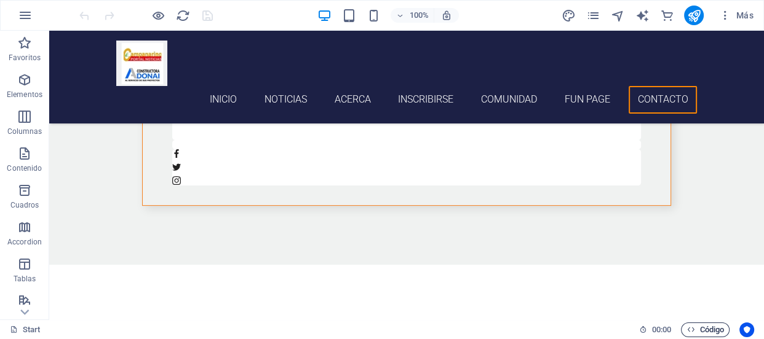
click at [701, 326] on span "Código" at bounding box center [705, 330] width 38 height 15
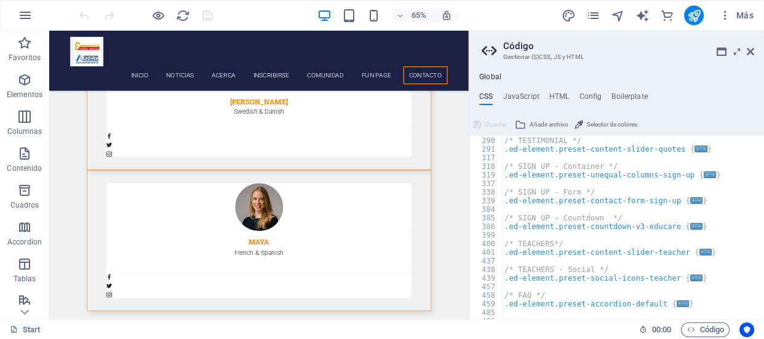
scroll to position [659, 0]
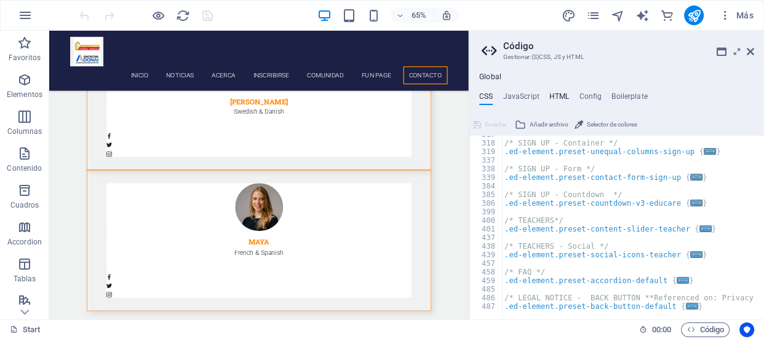
click at [564, 104] on h4 "HTML" at bounding box center [559, 99] width 20 height 14
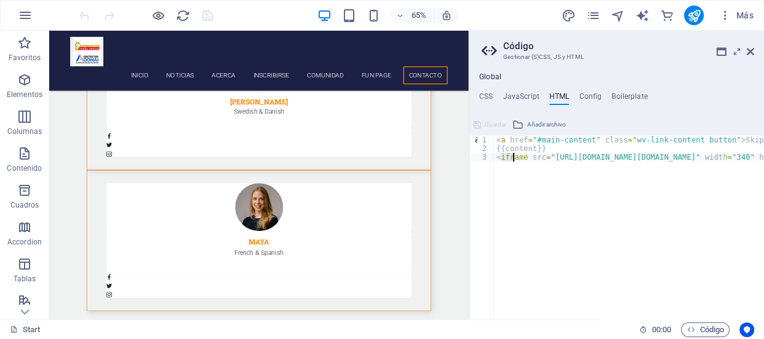
drag, startPoint x: 498, startPoint y: 159, endPoint x: 512, endPoint y: 160, distance: 13.5
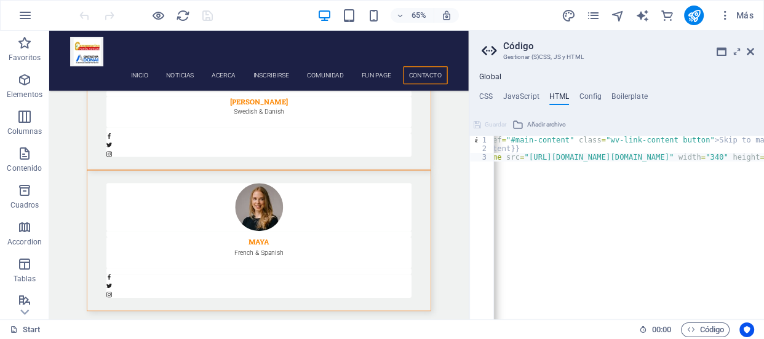
scroll to position [0, 42]
click at [520, 159] on div "< a href = "#main-content" class = "wv-link-content button" > Skip to main cont…" at bounding box center [629, 228] width 270 height 184
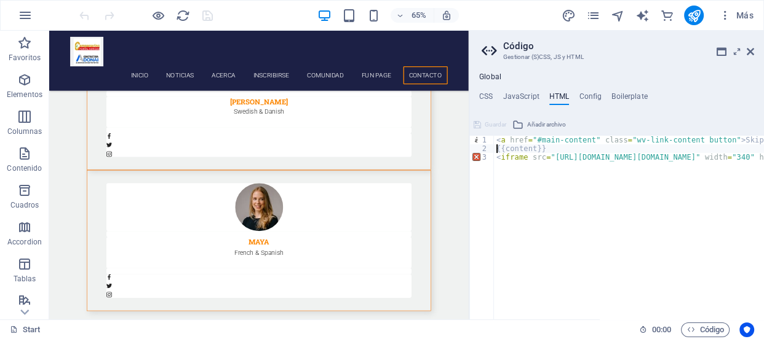
scroll to position [0, 0]
type textarea "<iframe src="https://www.facebook.com/plugins/page.php?href=https%3A%2F%2Fweb.f…"
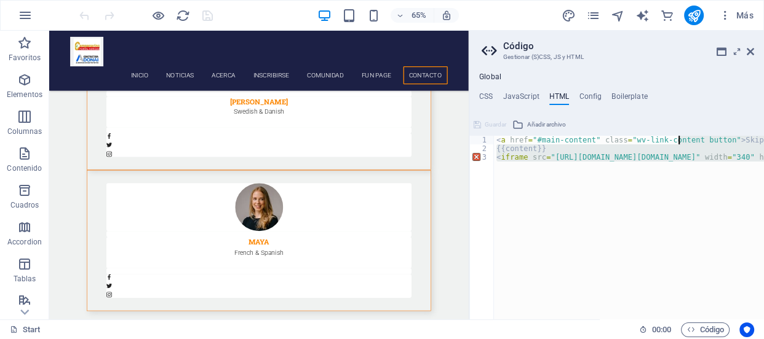
click at [498, 157] on div "< a href = "#main-content" class = "wv-link-content button" > Skip to main cont…" at bounding box center [629, 228] width 270 height 184
type textarea "<iframe src="https://www.facebook.com/plugins/page.php?href=https%3A%2F%2Fweb.f…"
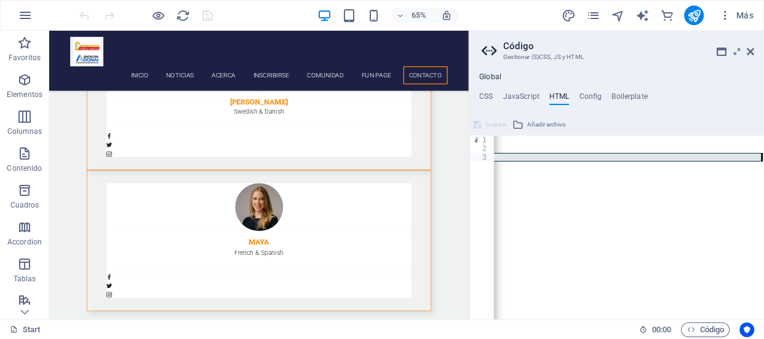
scroll to position [0, 1694]
drag, startPoint x: 498, startPoint y: 157, endPoint x: 514, endPoint y: 164, distance: 17.7
click at [514, 164] on div "< a href = "#main-content" class = "wv-link-content button" > Skip to main cont…" at bounding box center [629, 228] width 270 height 184
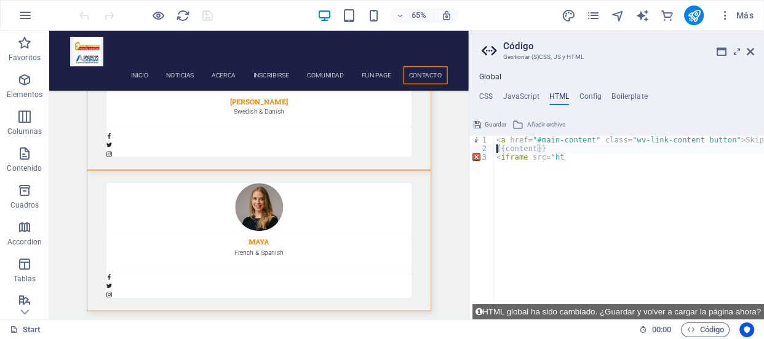
scroll to position [0, 0]
type textarea "t"
drag, startPoint x: 472, startPoint y: 207, endPoint x: 555, endPoint y: 193, distance: 83.5
click at [496, 148] on div "< a href = "#main-content" class = "wv-link-content button" > Skip to main cont…" at bounding box center [660, 232] width 332 height 193
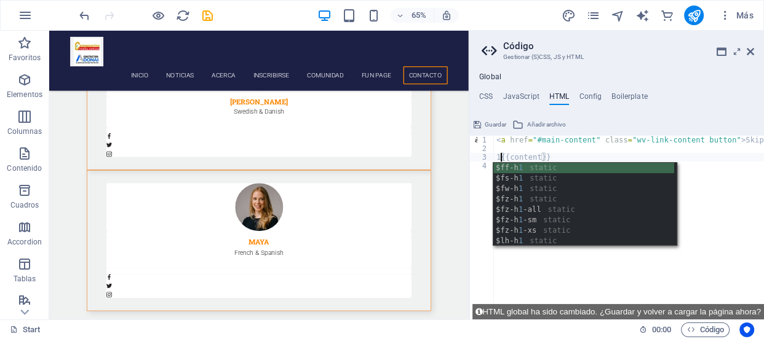
type textarea "{{content}}"
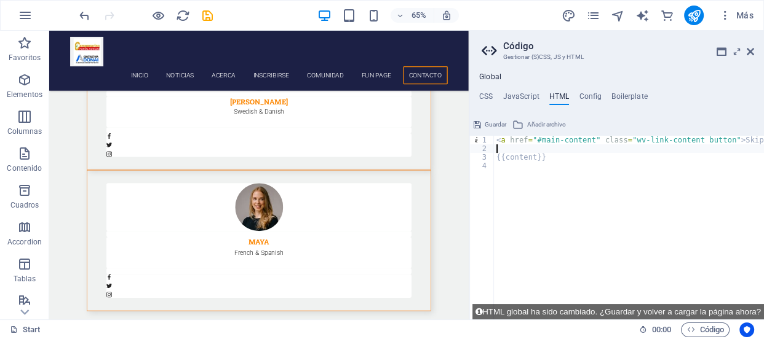
click at [508, 146] on div "< a href = "#main-content" class = "wv-link-content button" > Skip to main cont…" at bounding box center [660, 232] width 332 height 193
paste textarea
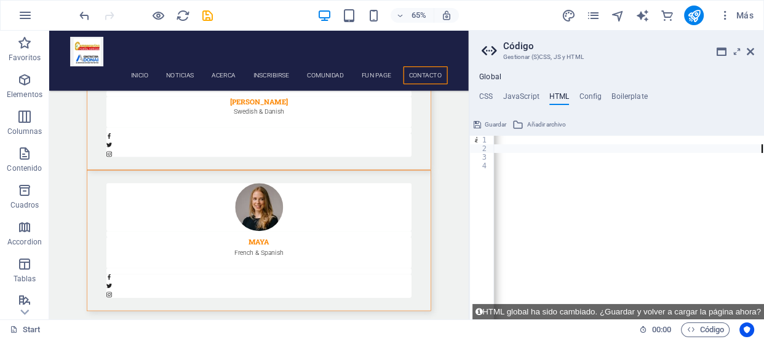
scroll to position [0, 1694]
click at [747, 51] on icon at bounding box center [750, 52] width 7 height 10
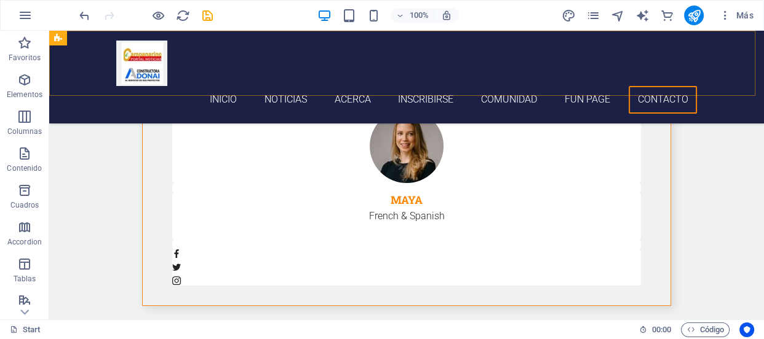
scroll to position [4517, 0]
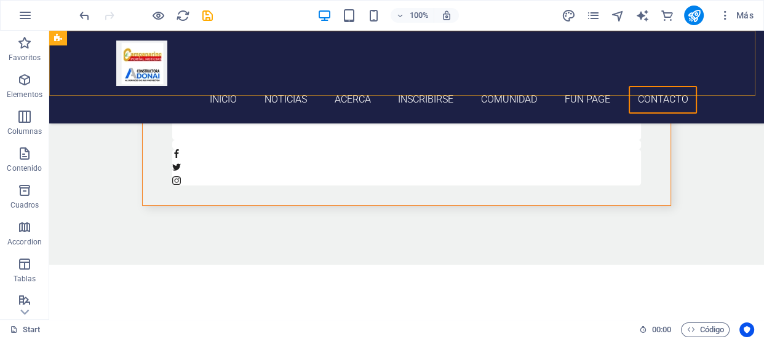
drag, startPoint x: 667, startPoint y: 92, endPoint x: 686, endPoint y: 39, distance: 56.4
click at [683, 60] on div "Inicio noticias acerca inscribirse comunidad fun page Contacto Menu" at bounding box center [406, 77] width 715 height 93
drag, startPoint x: 686, startPoint y: 40, endPoint x: 690, endPoint y: 25, distance: 15.2
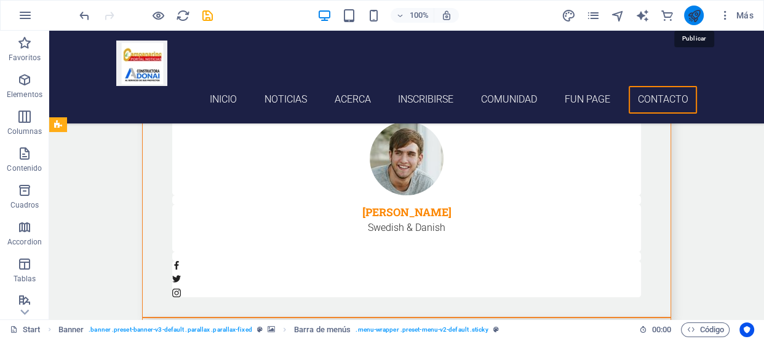
click at [690, 18] on icon "publish" at bounding box center [694, 16] width 14 height 14
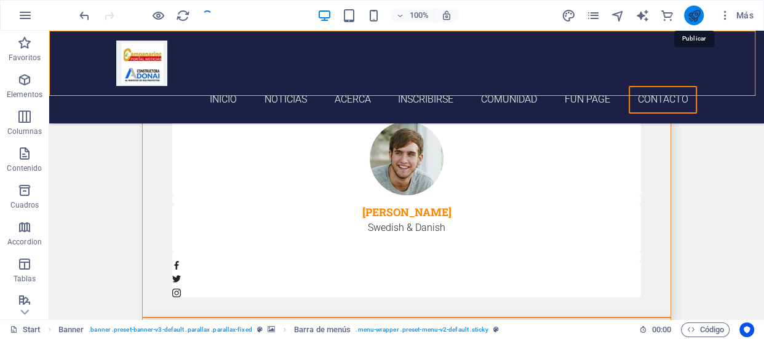
scroll to position [4165, 0]
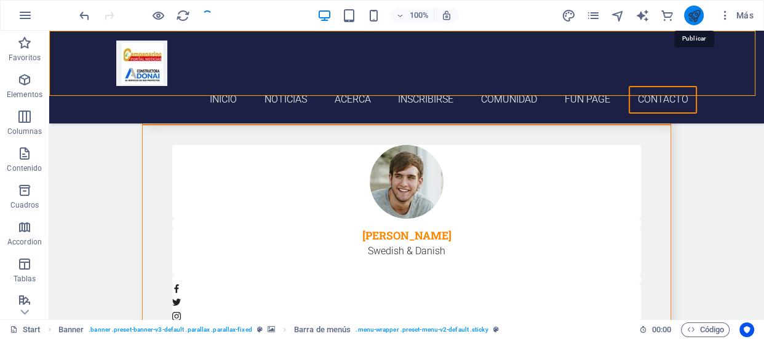
click at [690, 18] on icon "publish" at bounding box center [694, 16] width 14 height 14
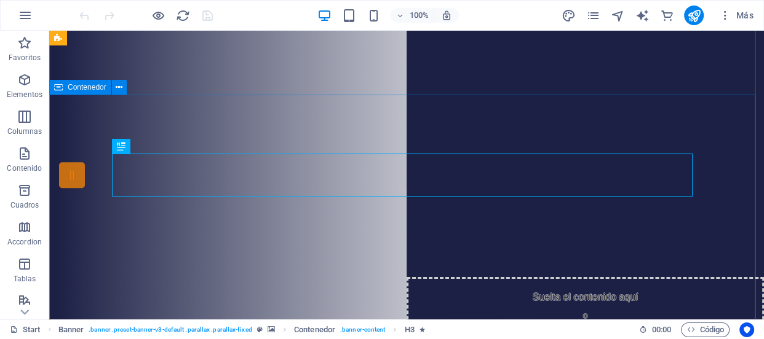
scroll to position [340, 0]
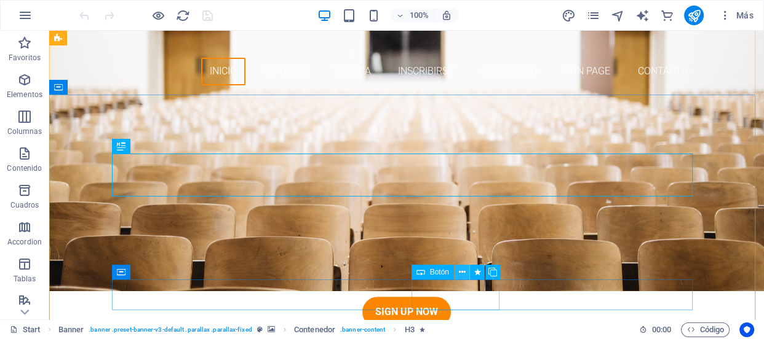
click at [464, 271] on icon at bounding box center [461, 272] width 7 height 13
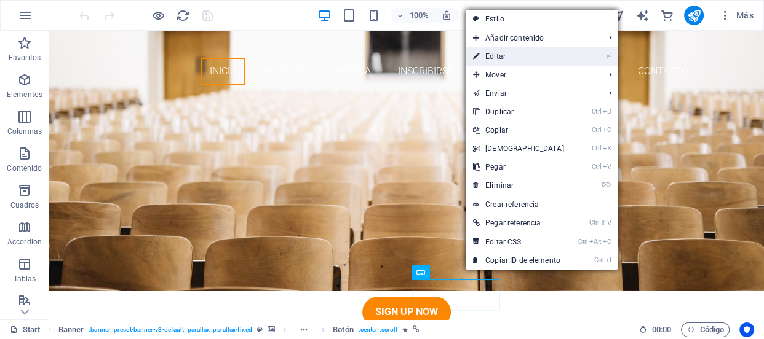
click at [534, 52] on link "⏎ Editar" at bounding box center [519, 56] width 106 height 18
click at [386, 58] on nav "Inicio noticias acerca inscribirse comunidad fun page Contacto" at bounding box center [406, 72] width 581 height 28
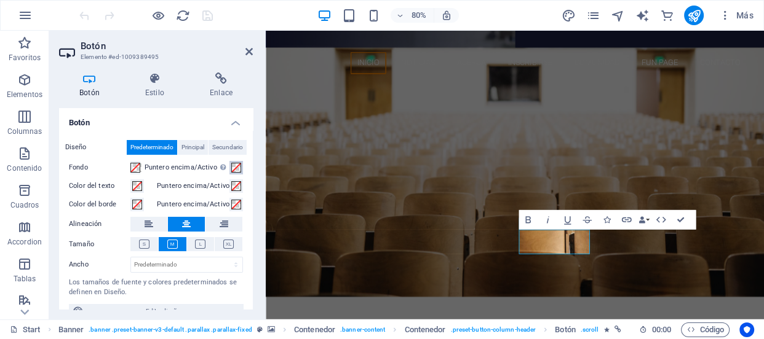
click at [226, 229] on button at bounding box center [223, 224] width 37 height 15
click at [223, 76] on icon at bounding box center [220, 79] width 63 height 12
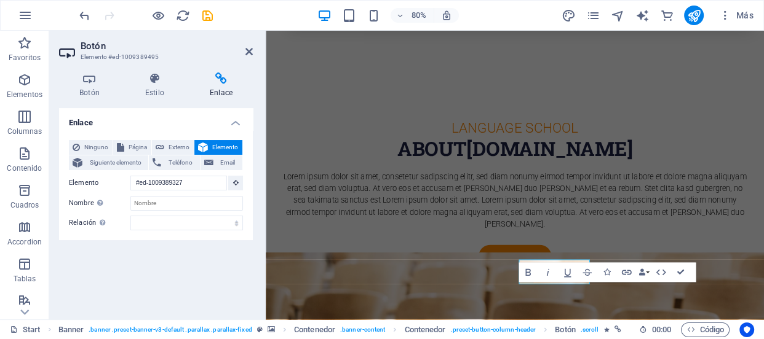
scroll to position [275, 0]
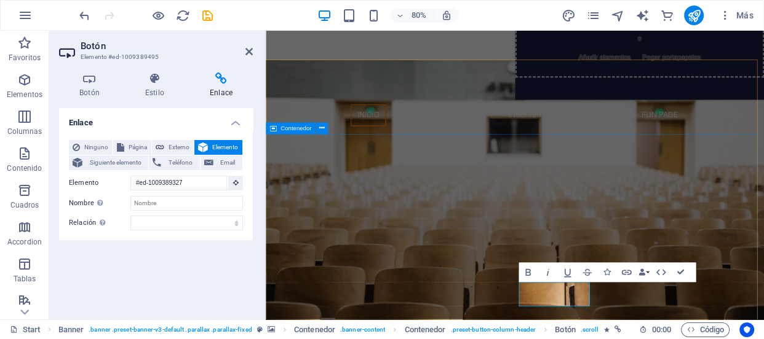
click at [316, 190] on div "Pagina Oficial de facebook de "[DOMAIN_NAME]" y "[DOMAIN_NAME]" Sitio web de no…" at bounding box center [577, 307] width 623 height 292
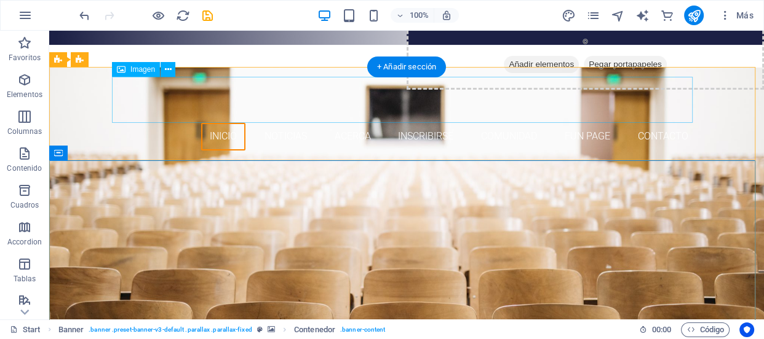
click at [246, 81] on figure at bounding box center [406, 100] width 581 height 46
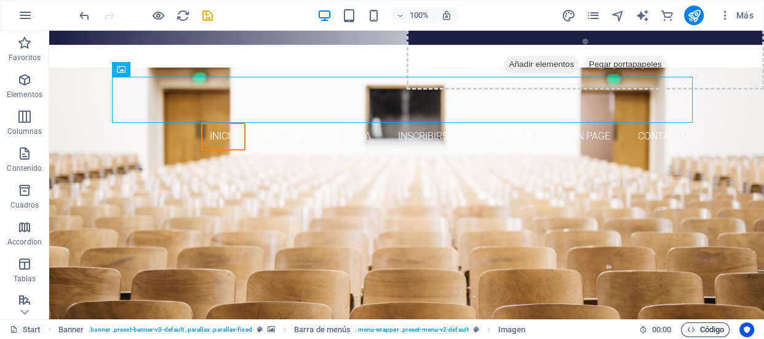
click at [697, 326] on span "Código" at bounding box center [705, 330] width 38 height 15
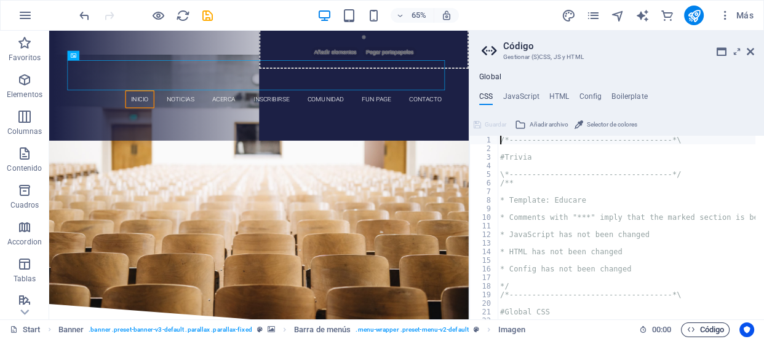
click at [697, 325] on span "Código" at bounding box center [705, 330] width 38 height 15
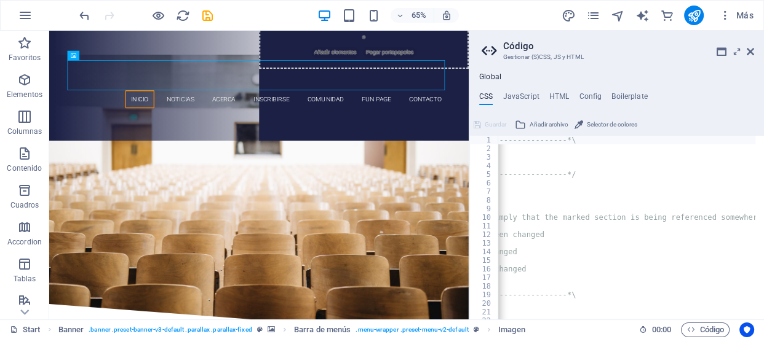
scroll to position [0, 111]
click at [556, 92] on h4 "HTML" at bounding box center [559, 99] width 20 height 14
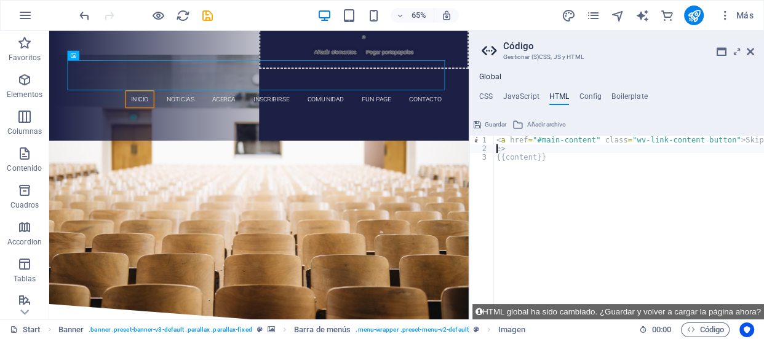
type textarea ">"
type textarea "{{content}}"
click at [593, 97] on h4 "Config" at bounding box center [590, 99] width 23 height 14
type textarea "$lh-headlines-all: (1.25, null, null);"
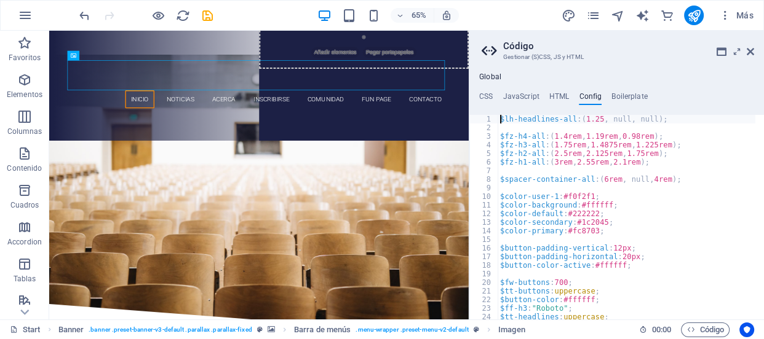
click at [593, 97] on h4 "Config" at bounding box center [590, 99] width 23 height 14
click at [748, 51] on icon at bounding box center [750, 52] width 7 height 10
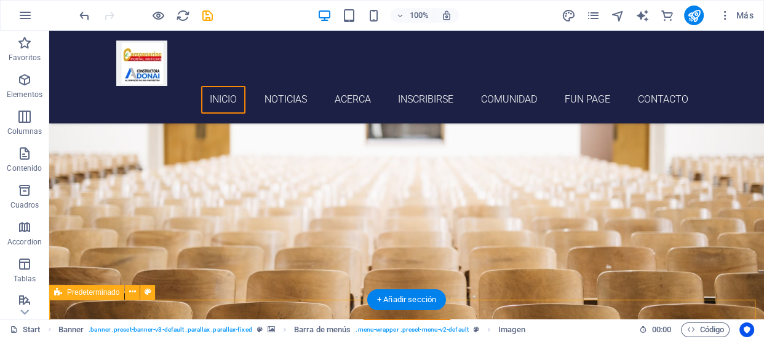
scroll to position [431, 0]
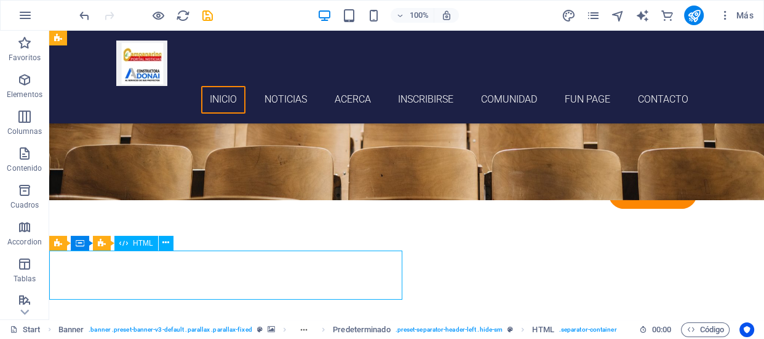
click at [139, 241] on div "HTML" at bounding box center [136, 243] width 44 height 15
click at [166, 244] on icon at bounding box center [165, 243] width 7 height 13
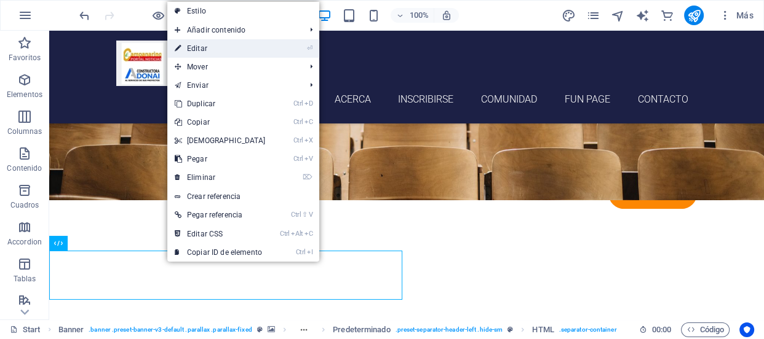
click at [237, 54] on link "⏎ Editar" at bounding box center [220, 48] width 106 height 18
click at [237, 54] on div "H3 Banner Contenedor H1 Separador Botón Contenedor Menú Banner Barra de menús B…" at bounding box center [406, 175] width 715 height 289
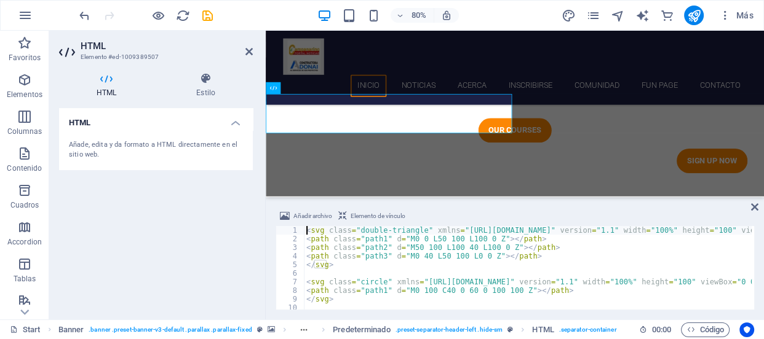
scroll to position [572, 0]
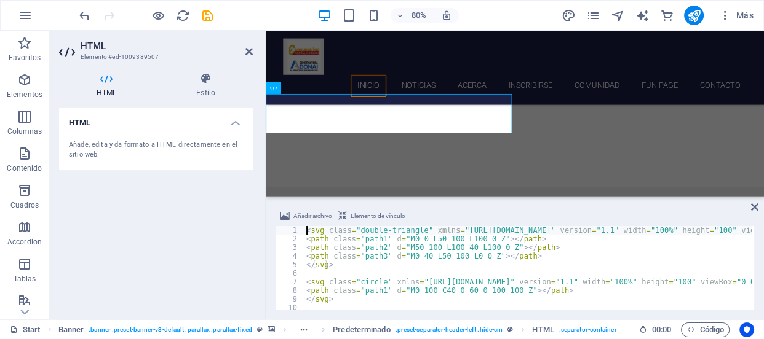
click at [310, 271] on div "< svg class = "double-triangle" xmlns = "http://www.w3.org/2000/svg" version = …" at bounding box center [623, 275] width 639 height 98
click at [359, 293] on div "< svg class = "double-triangle" xmlns = "http://www.w3.org/2000/svg" version = …" at bounding box center [623, 275] width 639 height 98
click at [344, 300] on div "< svg class = "double-triangle" xmlns = "http://www.w3.org/2000/svg" version = …" at bounding box center [623, 275] width 639 height 98
type textarea "</svg>"
click at [344, 300] on div "< svg class = "double-triangle" xmlns = "http://www.w3.org/2000/svg" version = …" at bounding box center [623, 275] width 639 height 98
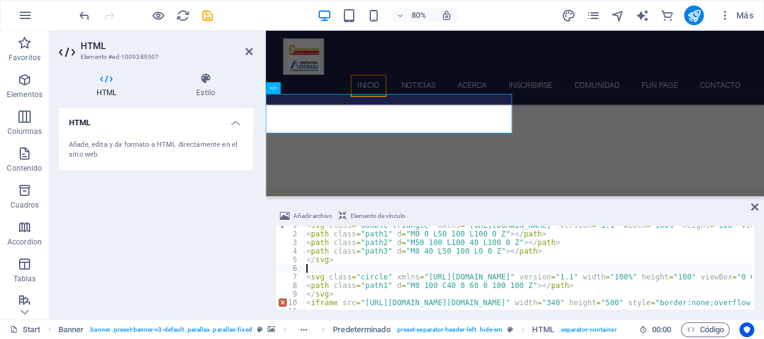
scroll to position [0, 0]
drag, startPoint x: 336, startPoint y: 272, endPoint x: 344, endPoint y: 258, distance: 15.7
type textarea "</svg>"
click at [179, 159] on div "Añade, edita y da formato a HTML directamente en el sitio web." at bounding box center [156, 150] width 174 height 20
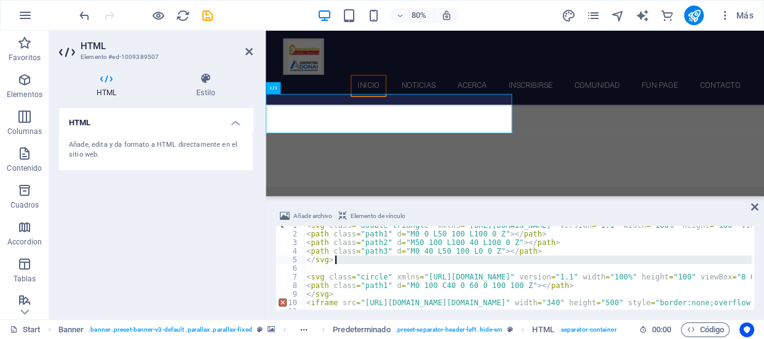
click at [179, 159] on div "Añade, edita y da formato a HTML directamente en el sitio web." at bounding box center [156, 150] width 174 height 20
click at [212, 89] on h4 "Estilo" at bounding box center [206, 86] width 94 height 26
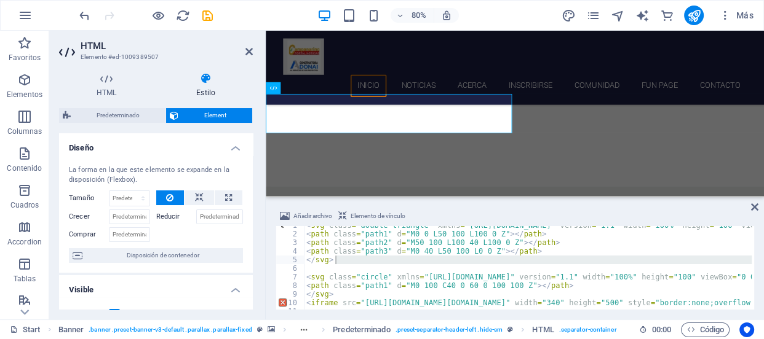
click at [212, 89] on h4 "Estilo" at bounding box center [206, 86] width 94 height 26
click at [225, 193] on icon at bounding box center [228, 198] width 7 height 15
type input "100"
select select "%"
click at [127, 215] on input "Crecer" at bounding box center [129, 217] width 41 height 15
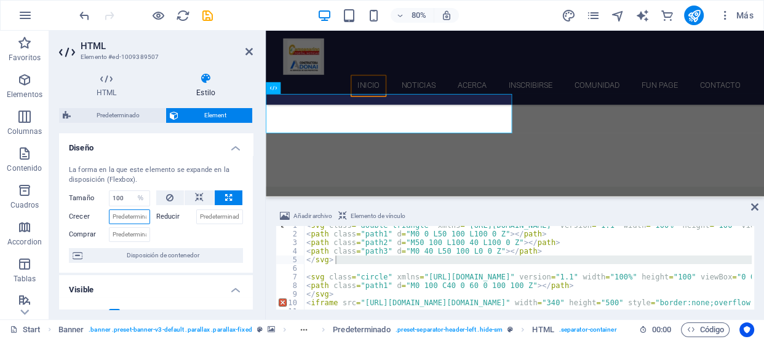
click at [127, 215] on input "Crecer" at bounding box center [129, 217] width 41 height 15
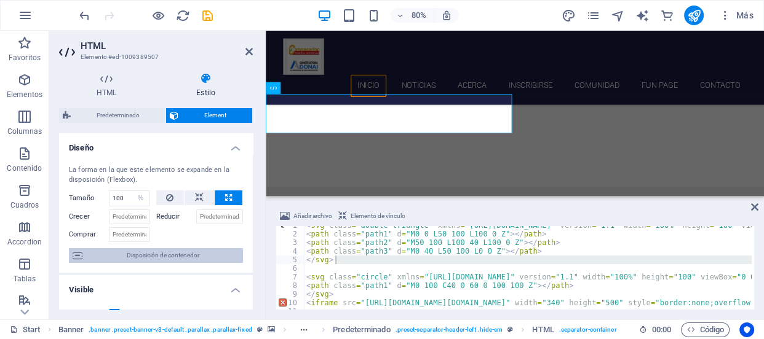
click at [160, 252] on span "Disposición de contenedor" at bounding box center [162, 255] width 153 height 15
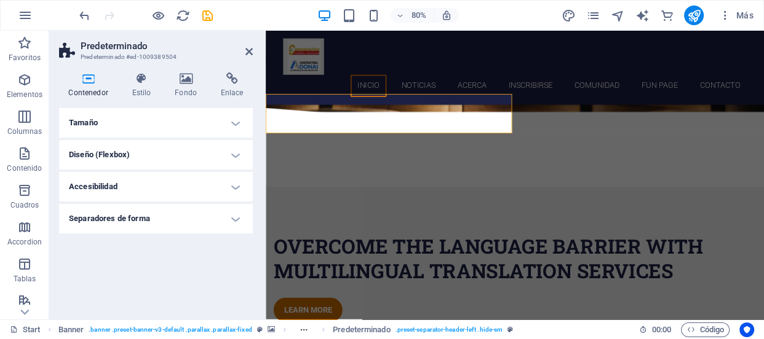
click at [231, 126] on h4 "Tamaño" at bounding box center [156, 123] width 194 height 30
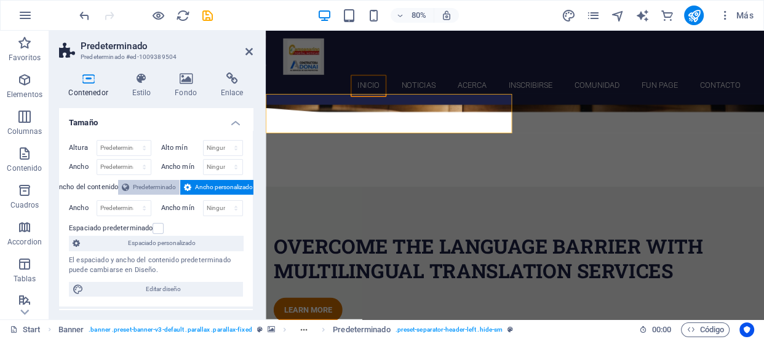
click at [165, 183] on span "Predeterminado" at bounding box center [154, 187] width 43 height 15
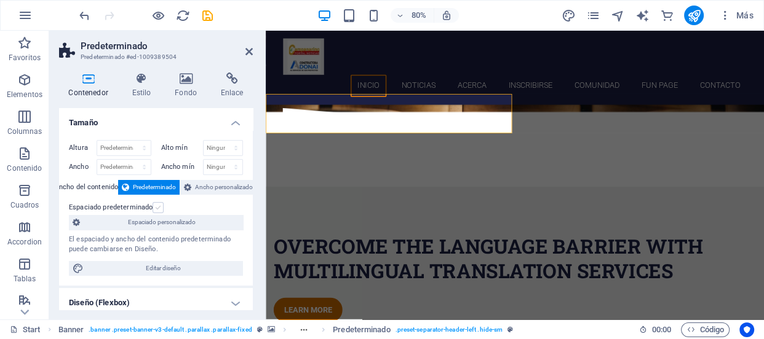
click at [157, 206] on label at bounding box center [158, 207] width 11 height 11
click at [0, 0] on input "Espaciado predeterminado" at bounding box center [0, 0] width 0 height 0
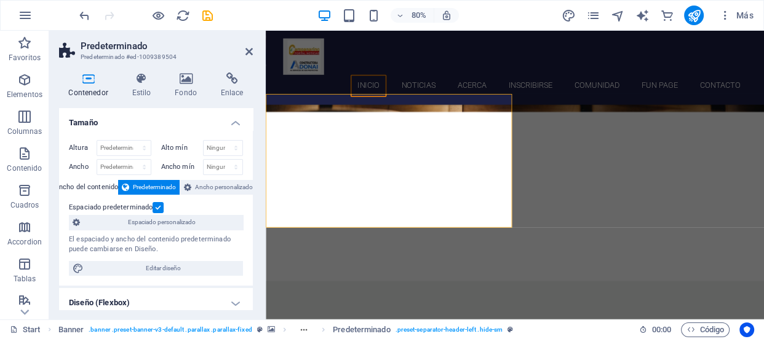
click at [229, 296] on h4 "Diseño (Flexbox)" at bounding box center [156, 303] width 194 height 30
drag, startPoint x: 250, startPoint y: 212, endPoint x: 251, endPoint y: 219, distance: 7.4
click at [251, 219] on div "Tamaño Altura Predeterminado px rem % vh vw Alto mín Ninguno px rem % vh vw Anc…" at bounding box center [156, 209] width 194 height 202
drag, startPoint x: 250, startPoint y: 212, endPoint x: 250, endPoint y: 219, distance: 7.4
click at [250, 219] on div "Altura Predeterminado px rem % vh vw Alto mín Ninguno px rem % vh vw Ancho Pred…" at bounding box center [156, 208] width 194 height 156
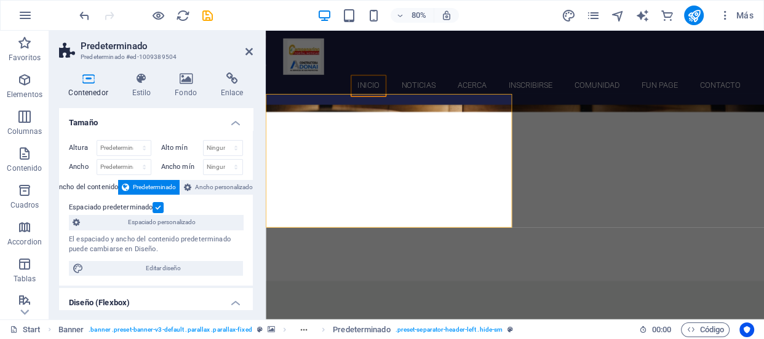
click at [250, 216] on div "Altura Predeterminado px rem % vh vw Alto mín Ninguno px rem % vh vw Ancho Pred…" at bounding box center [156, 208] width 194 height 156
click at [250, 218] on div "Altura Predeterminado px rem % vh vw Alto mín Ninguno px rem % vh vw Ancho Pred…" at bounding box center [156, 208] width 194 height 156
click at [250, 223] on div "Altura Predeterminado px rem % vh vw Alto mín Ninguno px rem % vh vw Ancho Pred…" at bounding box center [156, 208] width 194 height 156
drag, startPoint x: 250, startPoint y: 202, endPoint x: 250, endPoint y: 211, distance: 8.6
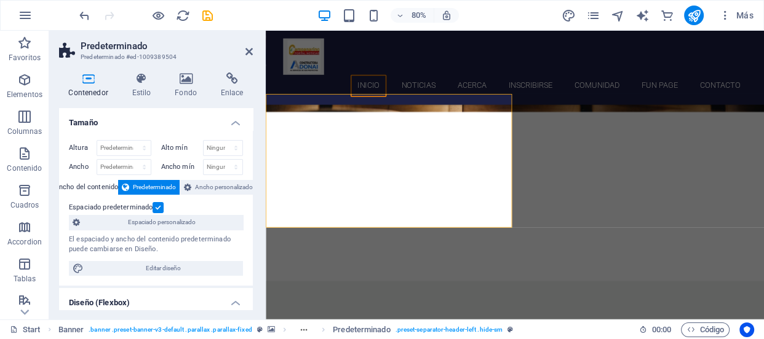
click at [250, 210] on div "Altura Predeterminado px rem % vh vw Alto mín Ninguno px rem % vh vw Ancho Pred…" at bounding box center [156, 208] width 194 height 156
click at [250, 228] on div "Altura Predeterminado px rem % vh vw Alto mín Ninguno px rem % vh vw Ancho Pred…" at bounding box center [156, 208] width 194 height 156
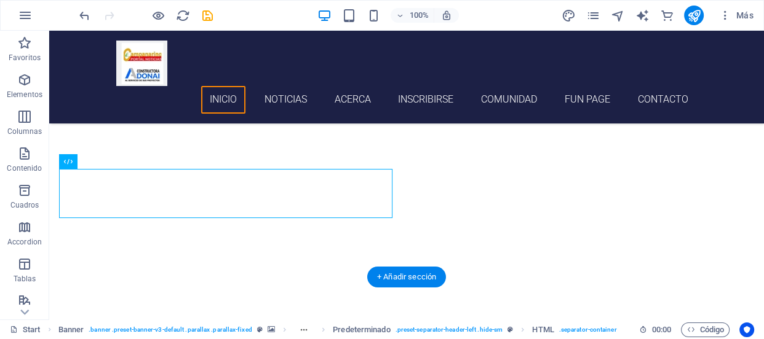
drag, startPoint x: 126, startPoint y: 183, endPoint x: 343, endPoint y: 200, distance: 217.2
click at [343, 200] on div at bounding box center [406, 210] width 581 height 49
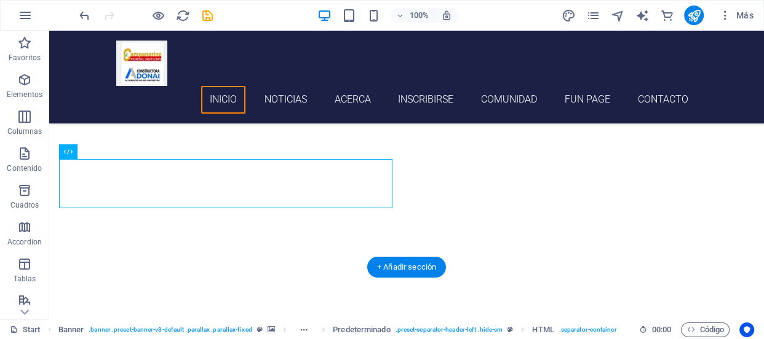
scroll to position [584, 0]
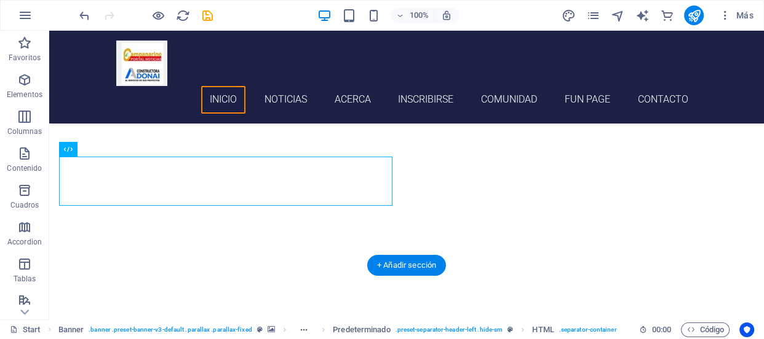
click at [344, 181] on div at bounding box center [406, 198] width 581 height 49
click at [277, 199] on div at bounding box center [406, 198] width 581 height 49
select select "%"
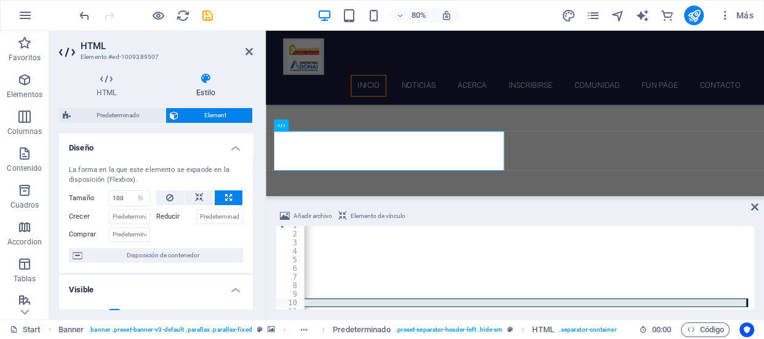
scroll to position [0, 1517]
drag, startPoint x: 305, startPoint y: 302, endPoint x: 753, endPoint y: 300, distance: 448.4
click at [753, 300] on div "</svg> 1 2 3 4 5 6 7 8 9 10 11 12 < svg class = "double-triangle" xmlns = "http…" at bounding box center [515, 268] width 478 height 84
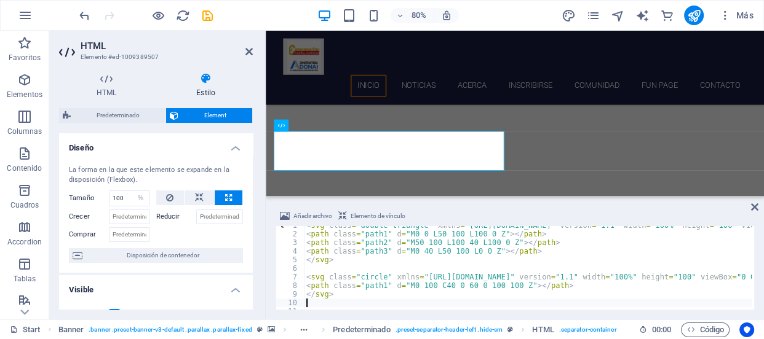
scroll to position [0, 0]
type textarea "</svg>"
click at [641, 271] on div "< svg class = "double-triangle" xmlns = "http://www.w3.org/2000/svg" version = …" at bounding box center [623, 270] width 639 height 98
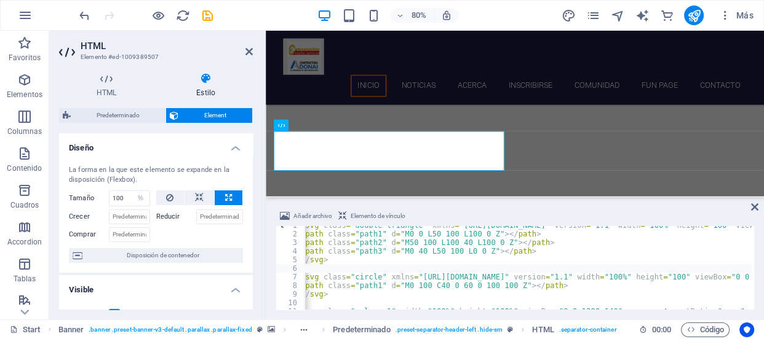
scroll to position [0, 6]
click at [246, 51] on icon at bounding box center [248, 52] width 7 height 10
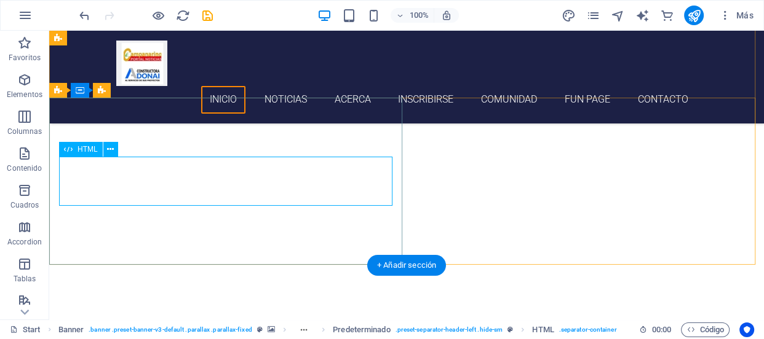
drag, startPoint x: 145, startPoint y: 186, endPoint x: 96, endPoint y: 174, distance: 50.7
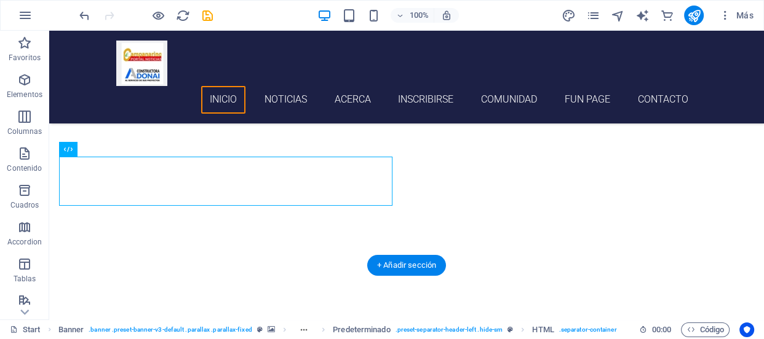
drag, startPoint x: 204, startPoint y: 198, endPoint x: 204, endPoint y: 215, distance: 17.2
click at [204, 215] on div at bounding box center [406, 198] width 715 height 167
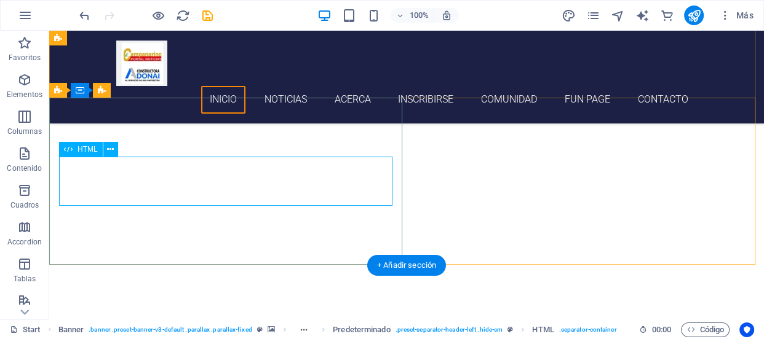
drag, startPoint x: 144, startPoint y: 188, endPoint x: 97, endPoint y: 164, distance: 52.3
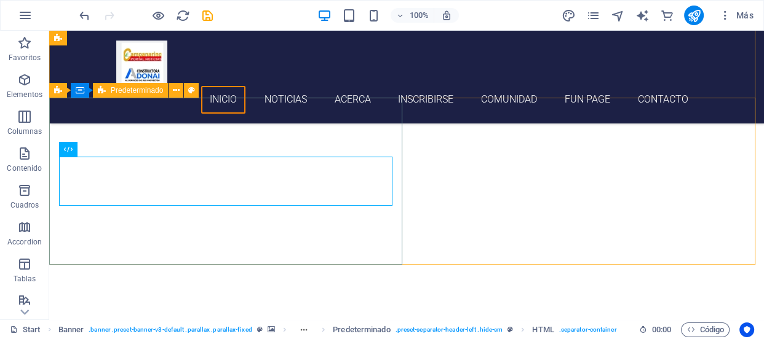
click at [133, 90] on span "Predeterminado" at bounding box center [137, 90] width 52 height 7
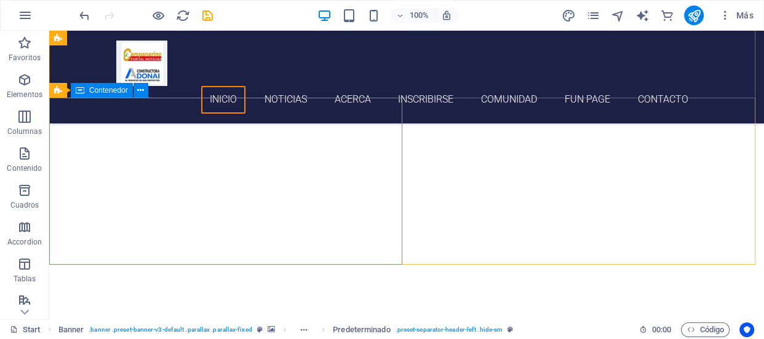
click at [81, 93] on icon at bounding box center [80, 90] width 9 height 15
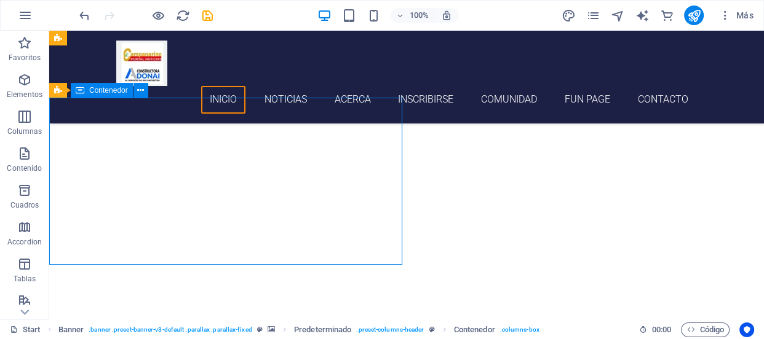
click at [81, 93] on icon at bounding box center [80, 90] width 9 height 15
click at [137, 89] on icon at bounding box center [140, 90] width 7 height 13
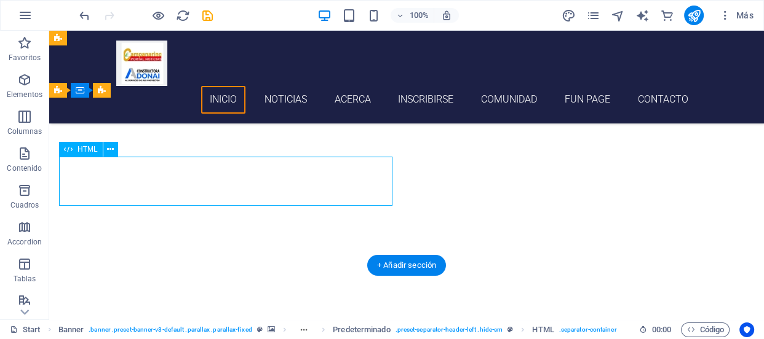
drag, startPoint x: 109, startPoint y: 182, endPoint x: 111, endPoint y: 204, distance: 22.2
click at [116, 204] on div at bounding box center [406, 198] width 581 height 49
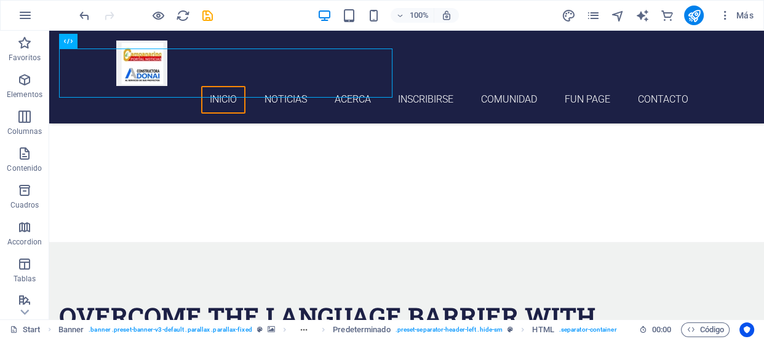
scroll to position [696, 0]
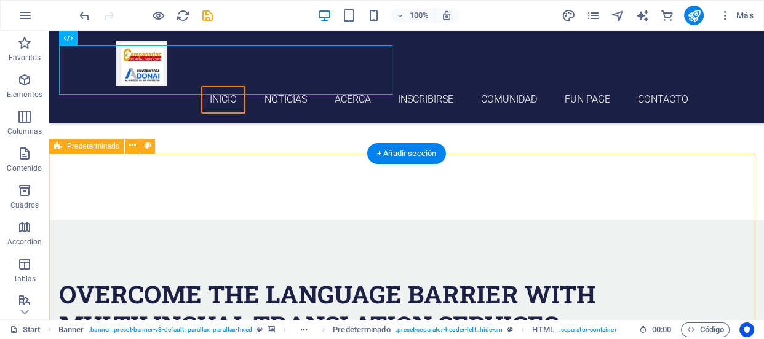
drag, startPoint x: 79, startPoint y: 193, endPoint x: 116, endPoint y: 165, distance: 46.3
click at [133, 145] on icon at bounding box center [132, 146] width 7 height 13
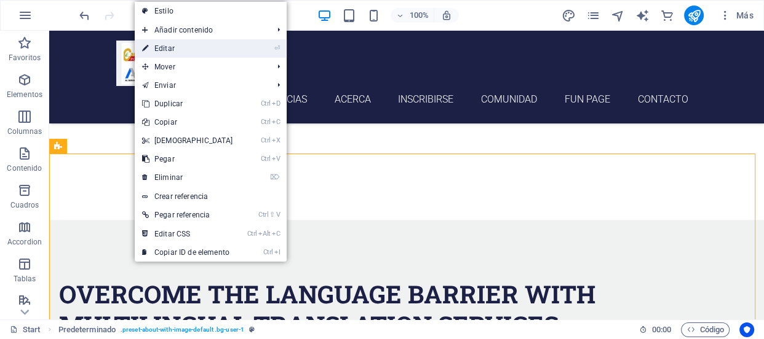
click at [234, 50] on link "⏎ Editar" at bounding box center [188, 48] width 106 height 18
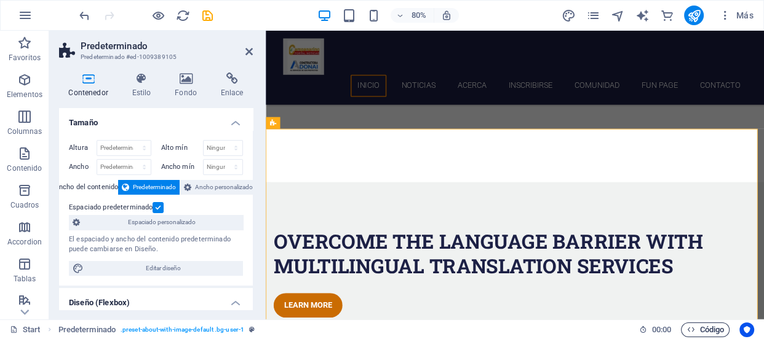
click at [699, 326] on span "Código" at bounding box center [705, 330] width 38 height 15
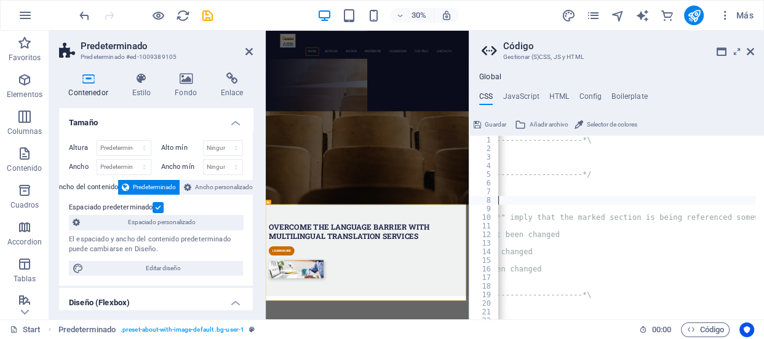
scroll to position [0, 89]
drag, startPoint x: 605, startPoint y: 199, endPoint x: 601, endPoint y: 190, distance: 9.6
click at [601, 190] on div "/*------------------------------------*\ #Trivia \*----------------------------…" at bounding box center [593, 232] width 370 height 193
type textarea "* Template: Educare"
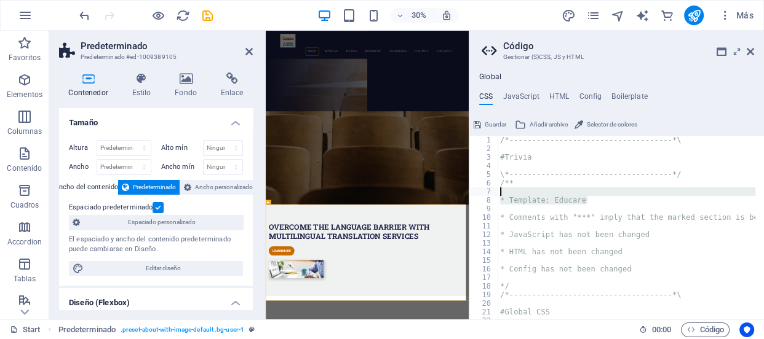
scroll to position [0, 0]
click at [560, 103] on h4 "HTML" at bounding box center [559, 99] width 20 height 14
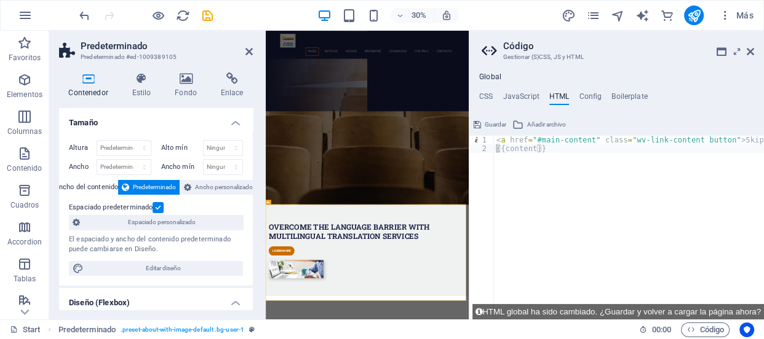
click at [558, 115] on div "Guardar Añadir archivo" at bounding box center [616, 123] width 295 height 18
click at [554, 145] on div "< a href = "#main-content" class = "wv-link-content button" > Skip to main cont…" at bounding box center [660, 232] width 332 height 193
type textarea "{{content}}"
paste textarea
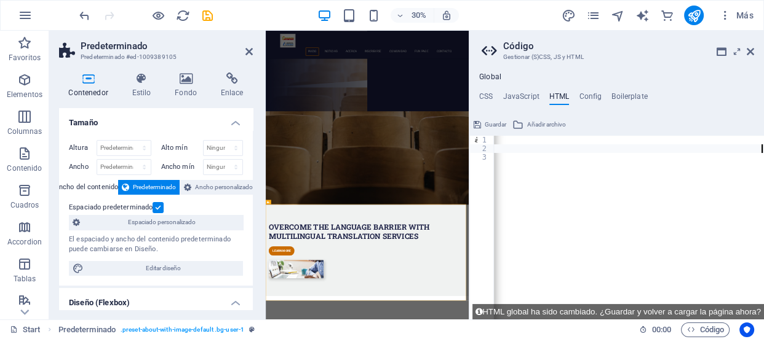
scroll to position [0, 1694]
click at [753, 49] on icon at bounding box center [750, 52] width 7 height 10
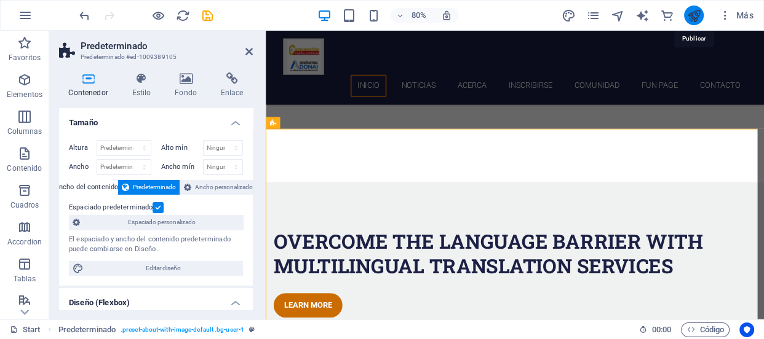
click at [694, 18] on icon "publish" at bounding box center [694, 16] width 14 height 14
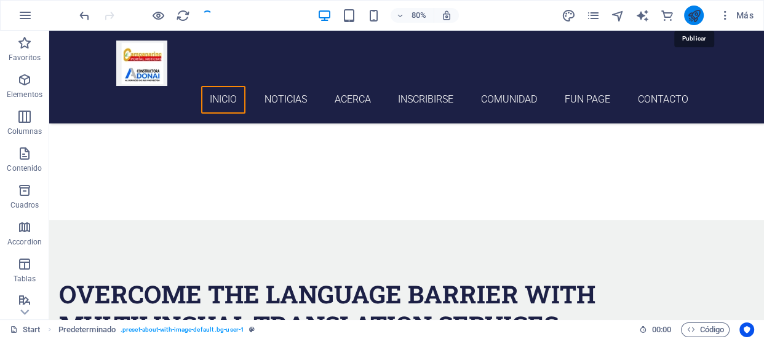
checkbox input "false"
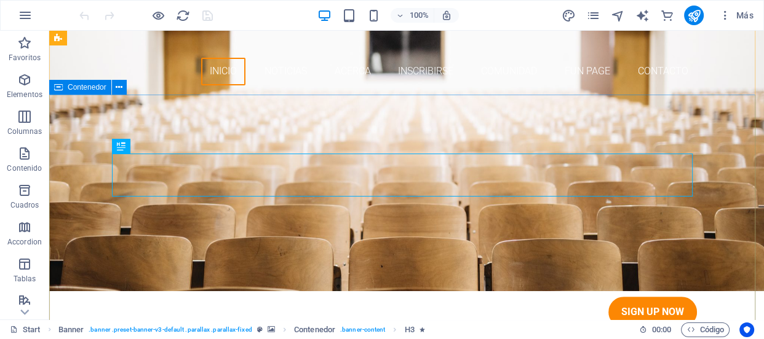
scroll to position [340, 0]
click at [120, 87] on icon at bounding box center [119, 87] width 7 height 13
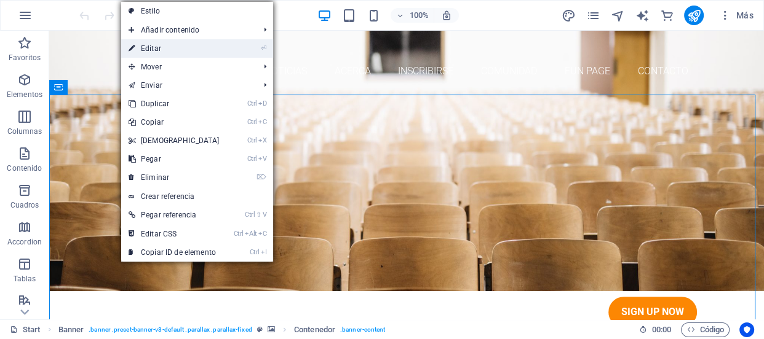
click at [183, 43] on link "⏎ Editar" at bounding box center [174, 48] width 106 height 18
click at [183, 43] on div "Arrastra aquí para reemplazar el contenido existente. Si quieres crear un eleme…" at bounding box center [406, 175] width 715 height 289
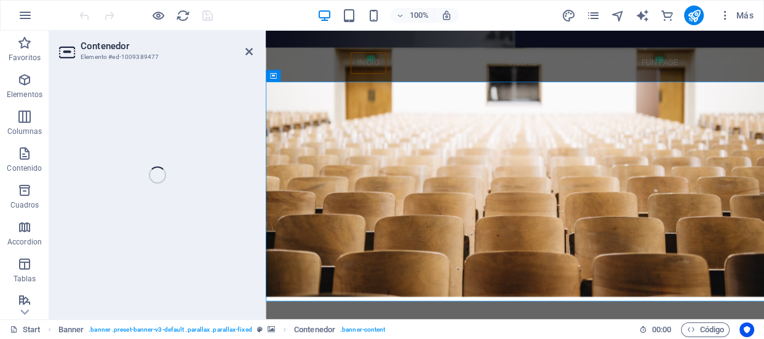
click at [183, 43] on div "Contenedor Elemento #ed-1009389477 Arrastra aquí para reemplazar el contenido e…" at bounding box center [406, 175] width 715 height 289
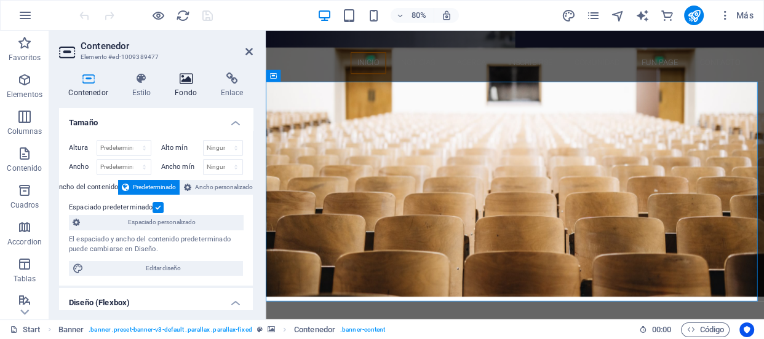
drag, startPoint x: 152, startPoint y: 94, endPoint x: 188, endPoint y: 87, distance: 36.4
click at [188, 87] on ul "Contenedor Estilo Fondo Enlace" at bounding box center [156, 86] width 194 height 26
click at [234, 79] on icon at bounding box center [232, 79] width 42 height 12
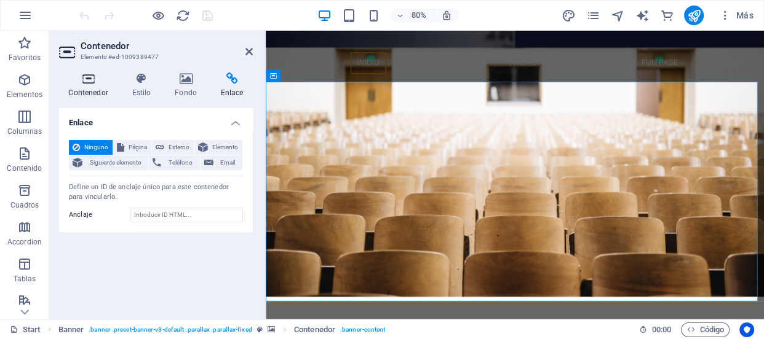
click at [91, 81] on icon at bounding box center [88, 79] width 58 height 12
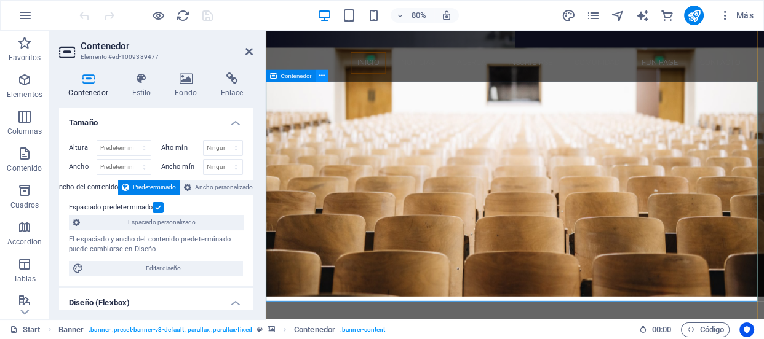
click at [322, 78] on icon at bounding box center [322, 76] width 6 height 10
click at [320, 76] on icon at bounding box center [322, 76] width 6 height 10
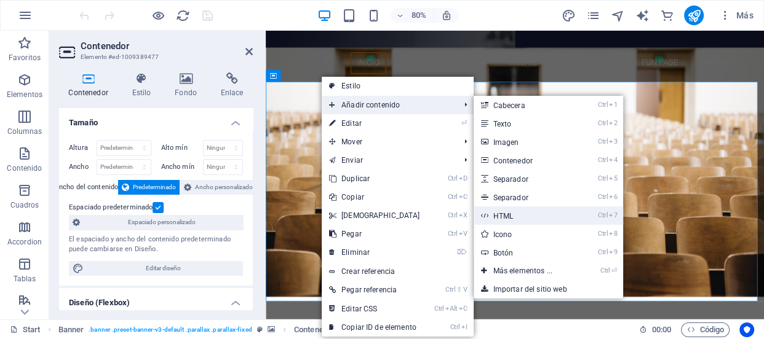
click at [501, 212] on link "Ctrl 7 HTML" at bounding box center [525, 216] width 103 height 18
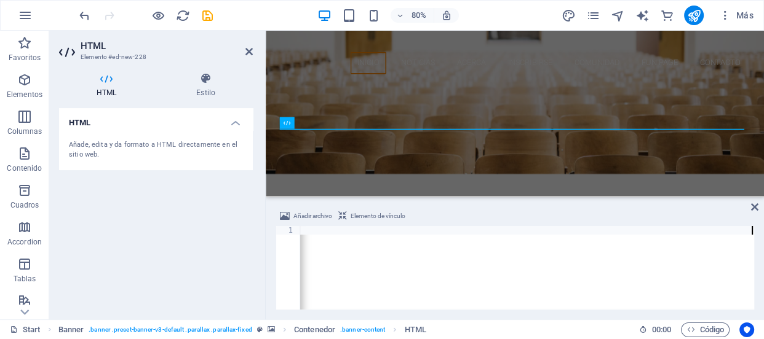
scroll to position [0, 1511]
click at [751, 206] on icon at bounding box center [754, 207] width 7 height 10
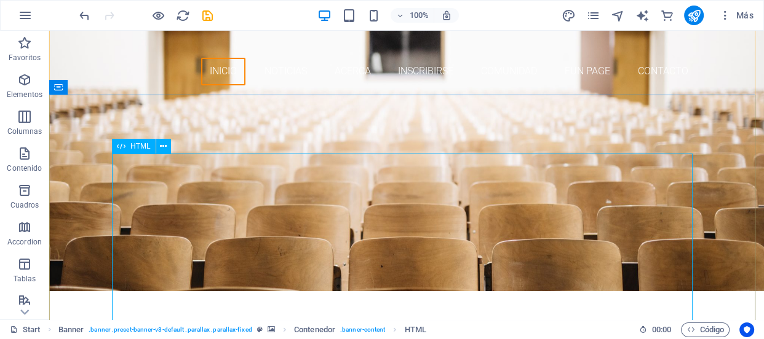
click at [324, 265] on div at bounding box center [406, 310] width 581 height 312
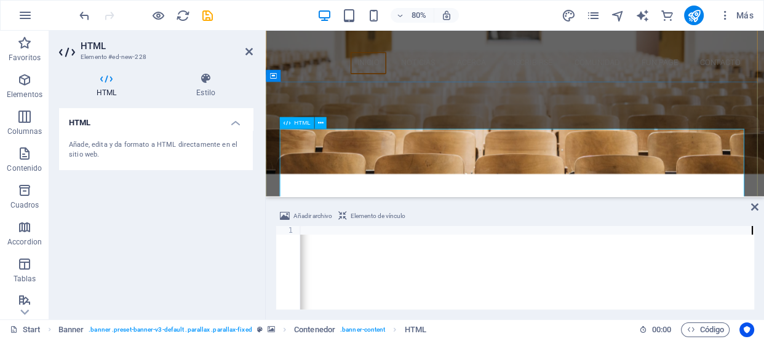
click at [395, 208] on div at bounding box center [577, 310] width 581 height 312
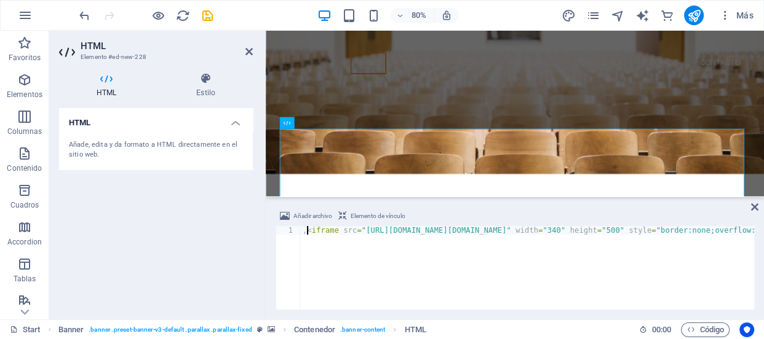
scroll to position [0, 0]
paste textarea "<iframe src="[URL][DOMAIN_NAME][DOMAIN_NAME]" width="340" height="500" style="b…"
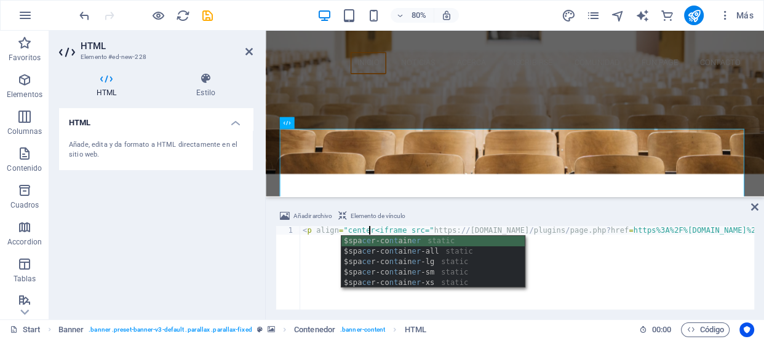
scroll to position [0, 6]
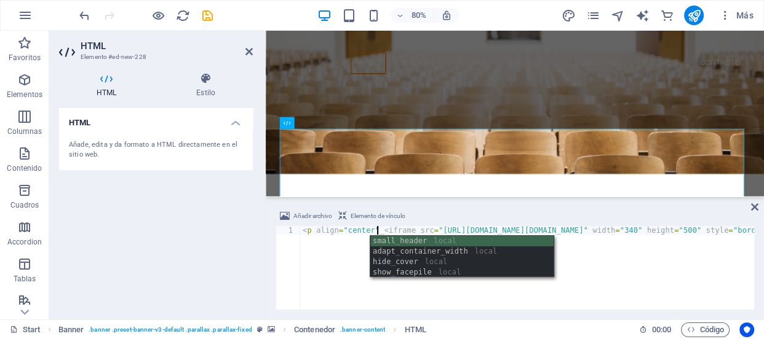
type textarea "<p align="center"<iframe src="[URL][DOMAIN_NAME][DOMAIN_NAME]" width="340" heig…"
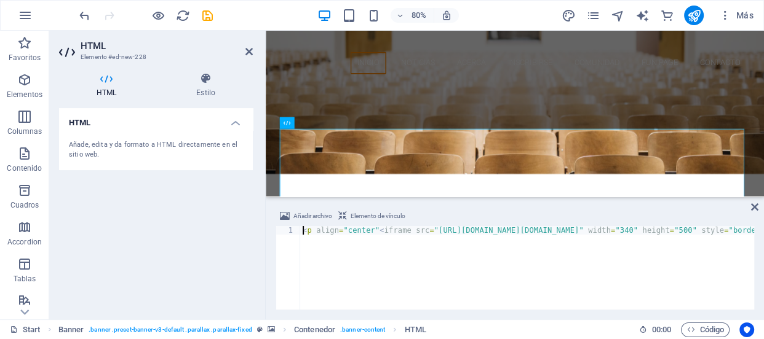
scroll to position [0, 0]
paste textarea "></p><iframe src="[URL][DOMAIN_NAME][DOMAIN_NAME]" width="340" height="500" sty…"
type textarea "<p align="center"></p><iframe src="[URL][DOMAIN_NAME][DOMAIN_NAME]" width="340"…"
type textarea "<p align="center"><iframe src="[URL][DOMAIN_NAME][DOMAIN_NAME]" width="340" hei…"
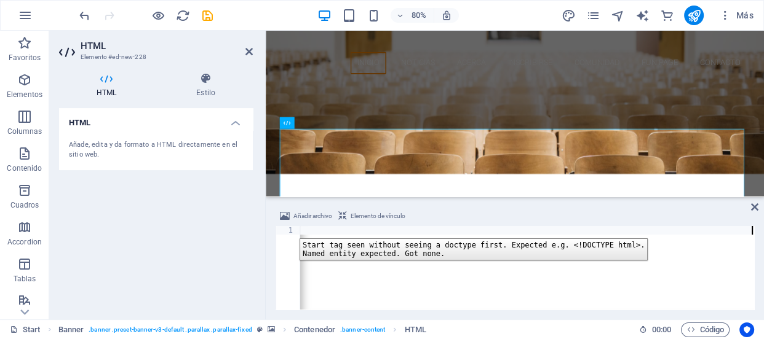
scroll to position [0, 1602]
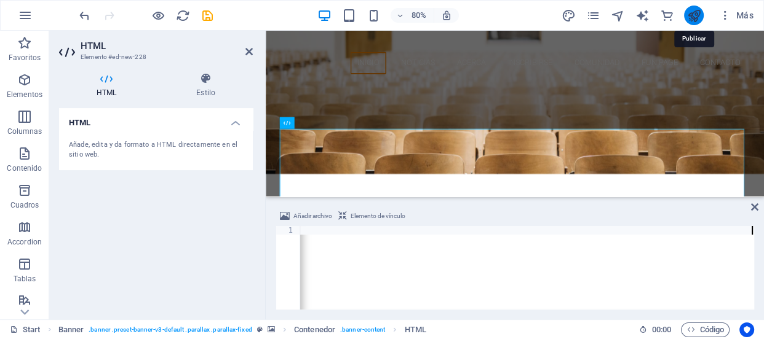
click at [694, 17] on icon "publish" at bounding box center [694, 16] width 14 height 14
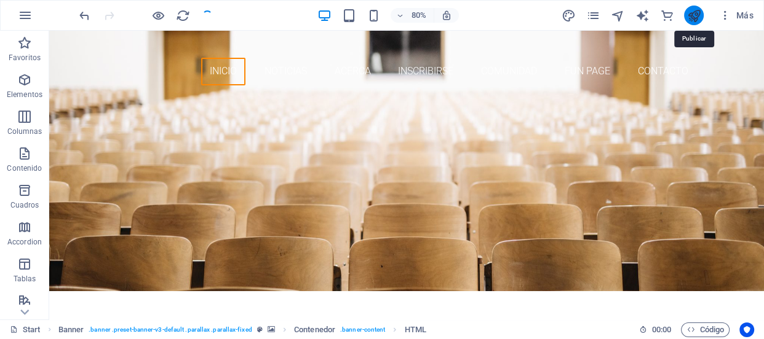
checkbox input "false"
